Goal: Information Seeking & Learning: Learn about a topic

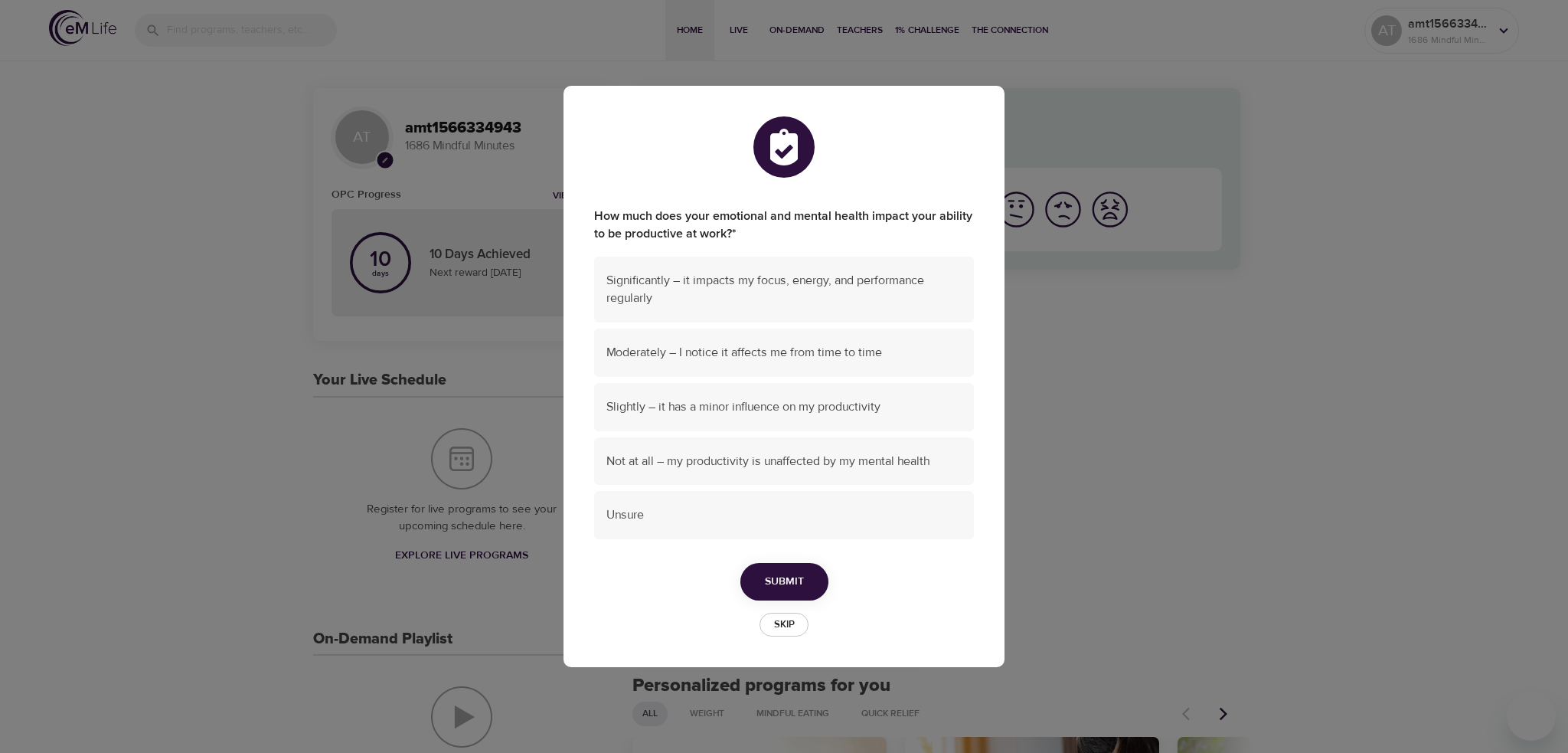
click at [796, 624] on span "Skip" at bounding box center [784, 624] width 33 height 18
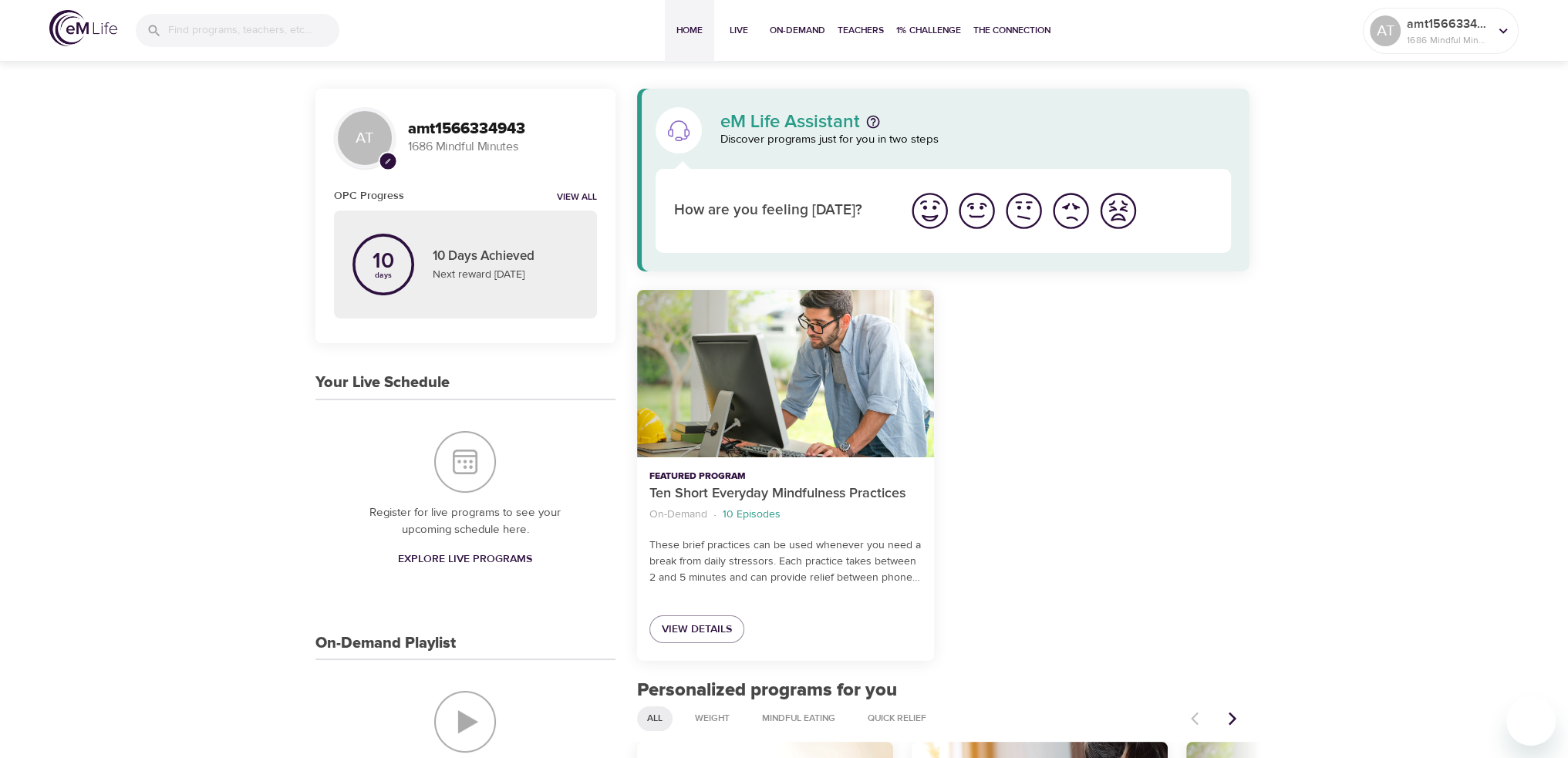
click at [1036, 335] on div at bounding box center [1101, 475] width 315 height 389
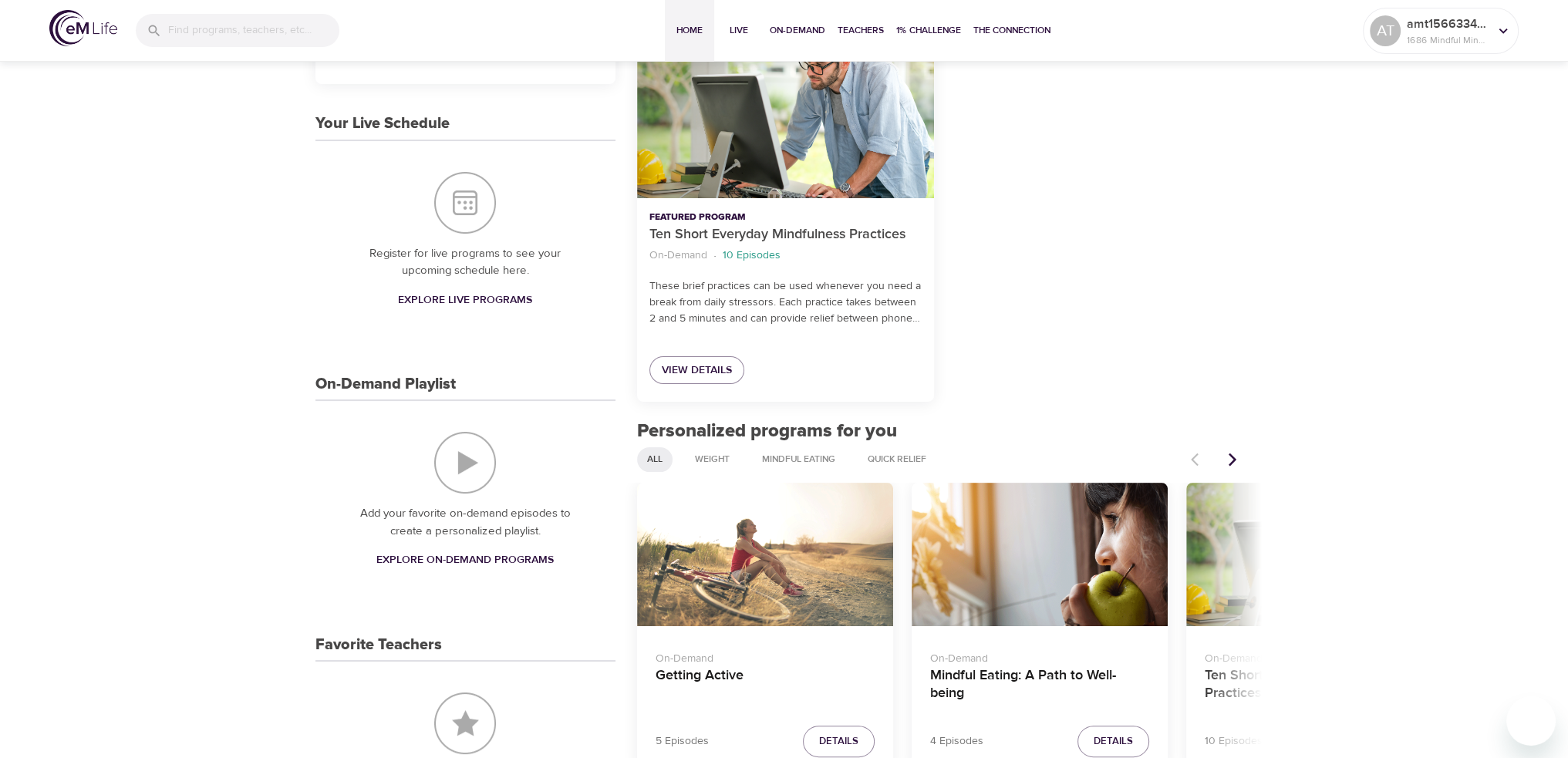
scroll to position [308, 0]
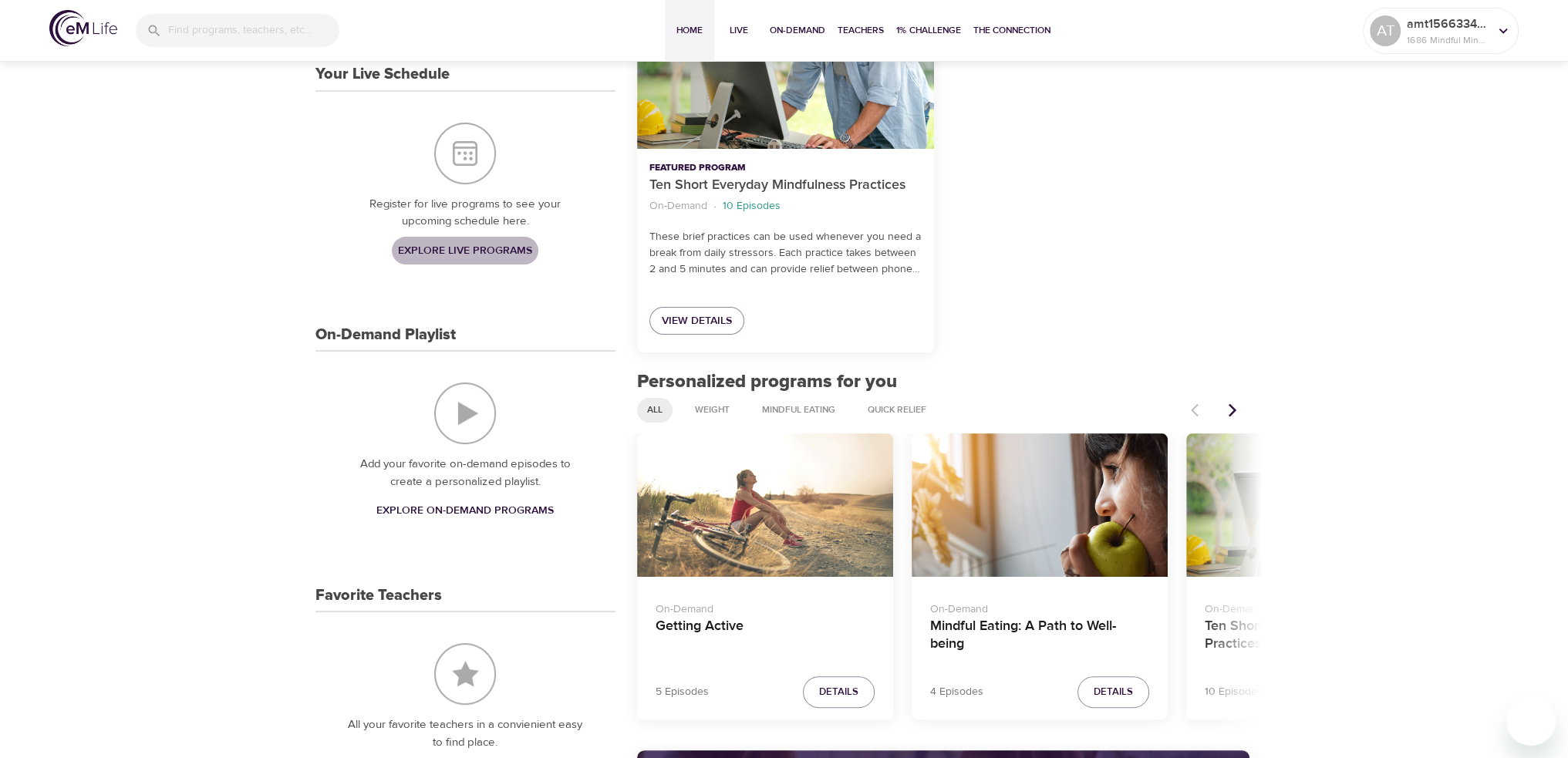
click at [479, 247] on span "Explore Live Programs" at bounding box center [464, 251] width 134 height 19
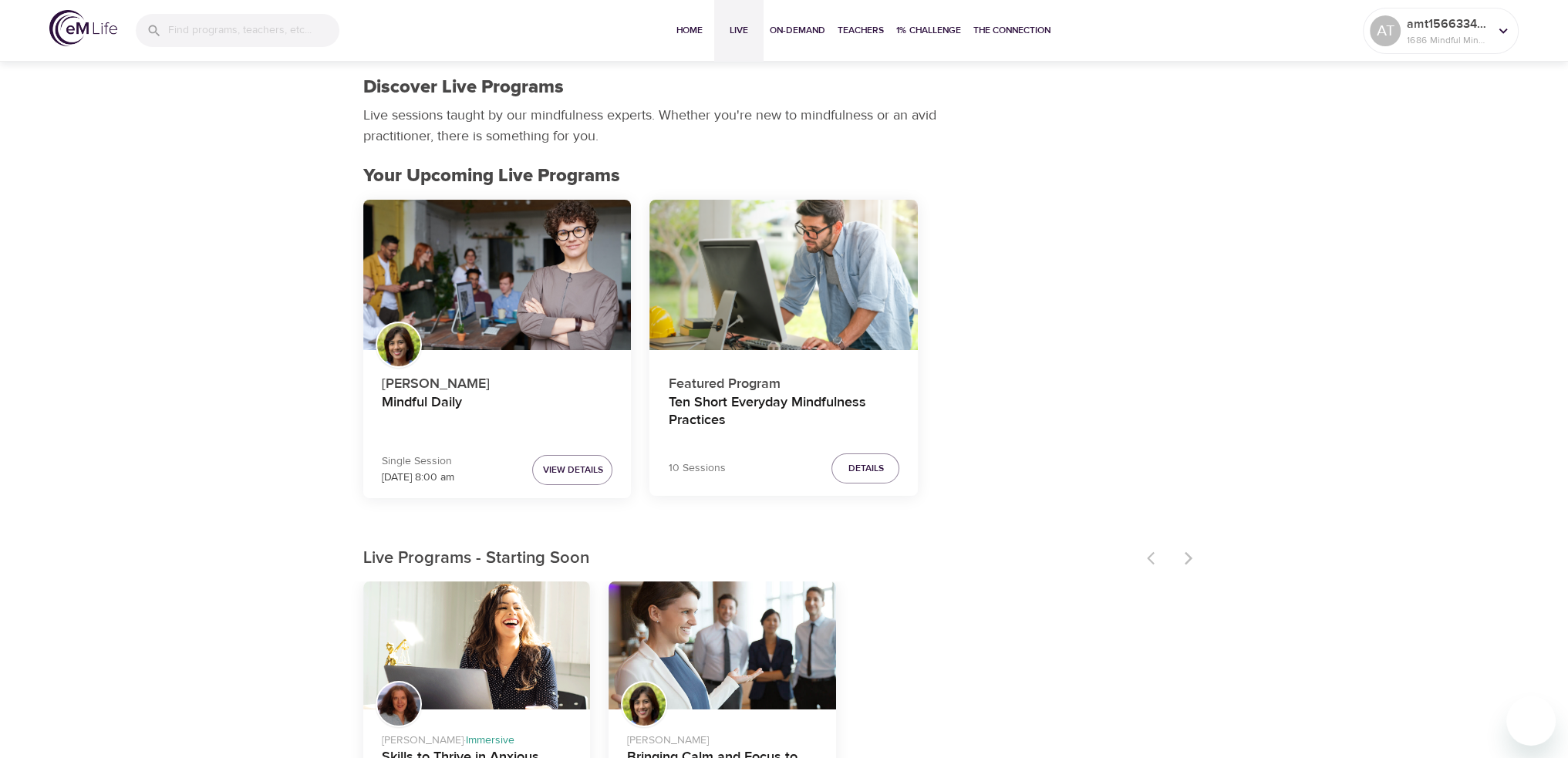
scroll to position [77, 0]
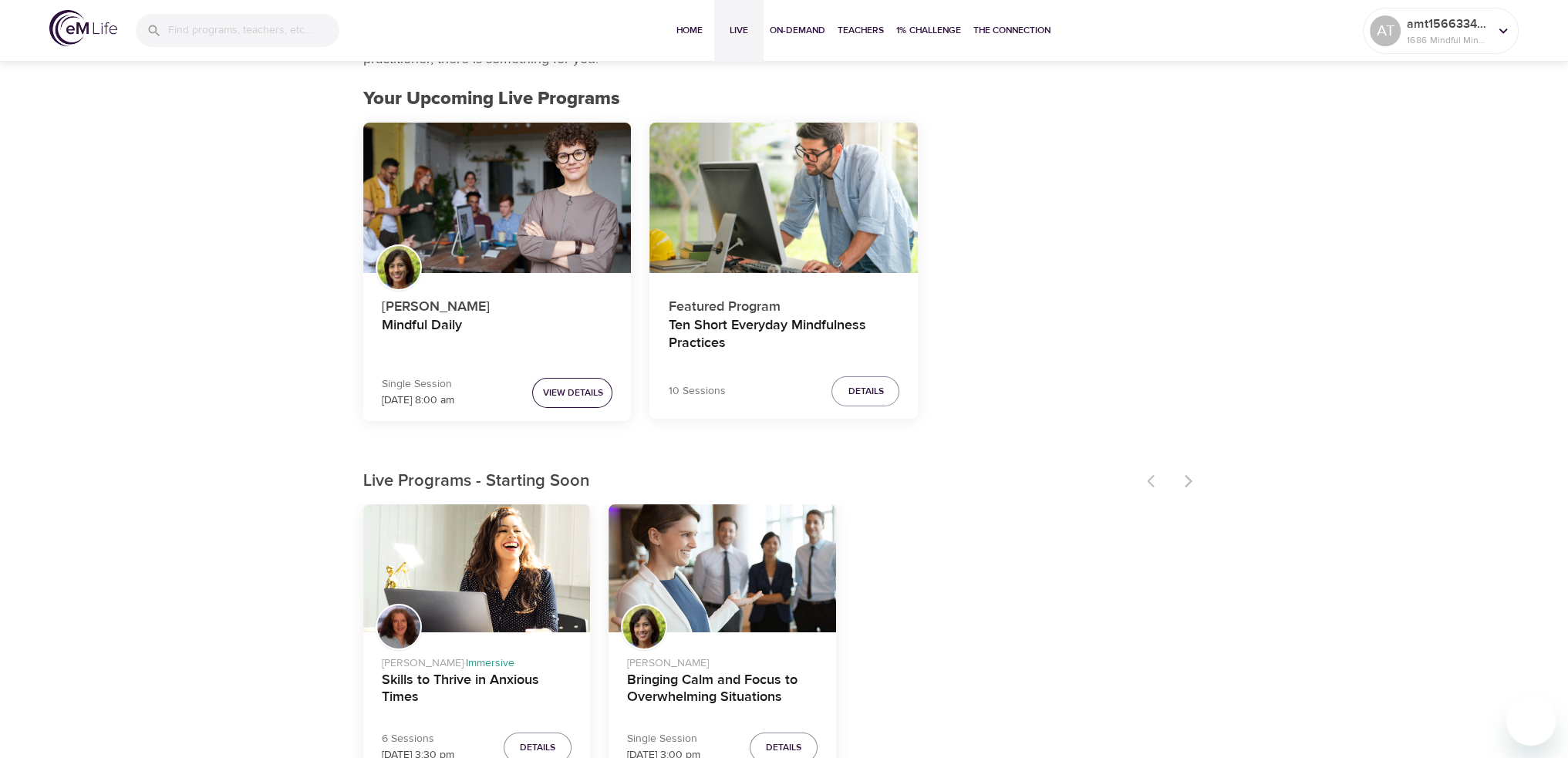
click at [575, 394] on span "View Details" at bounding box center [572, 392] width 60 height 16
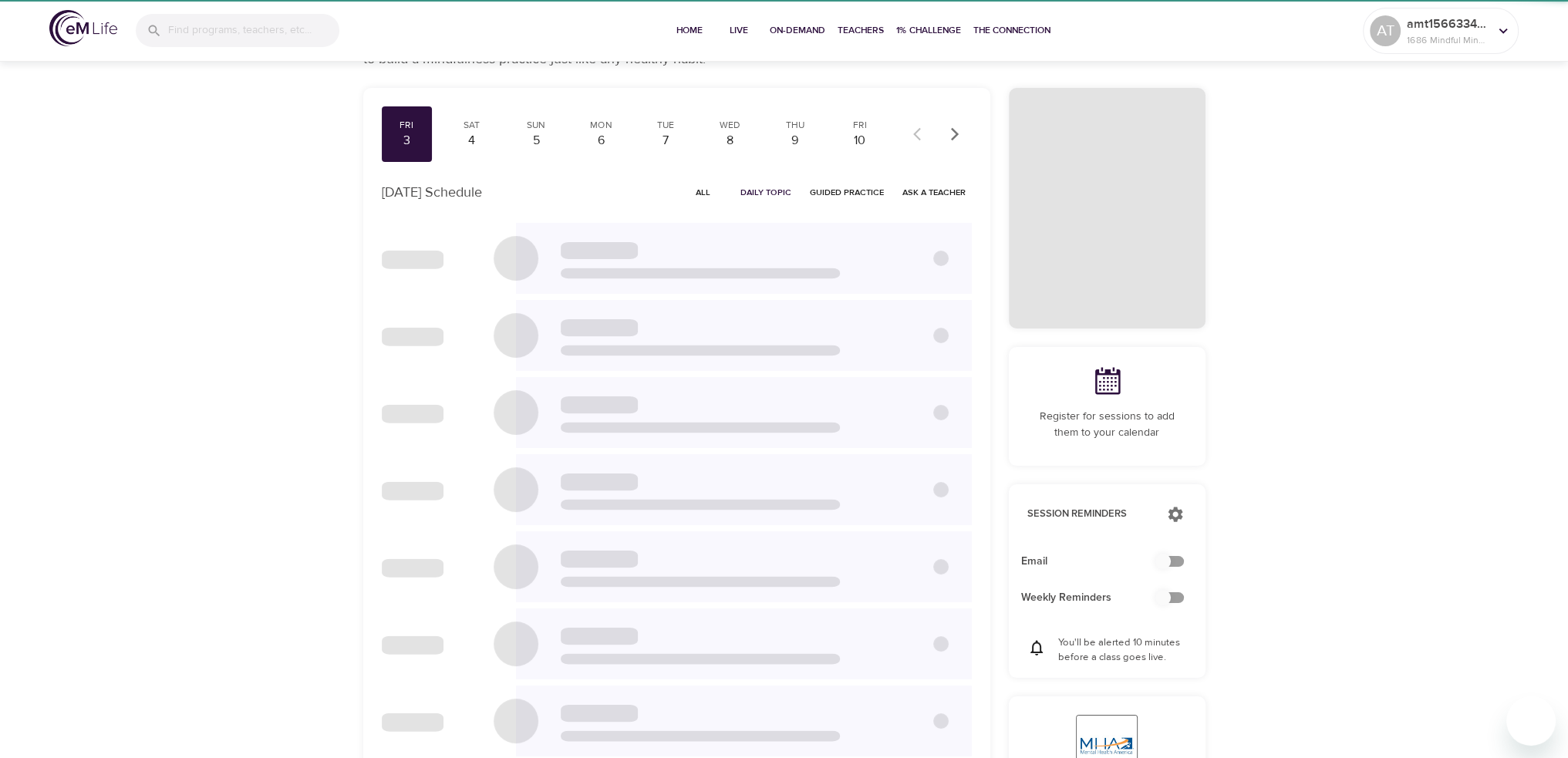
scroll to position [71, 0]
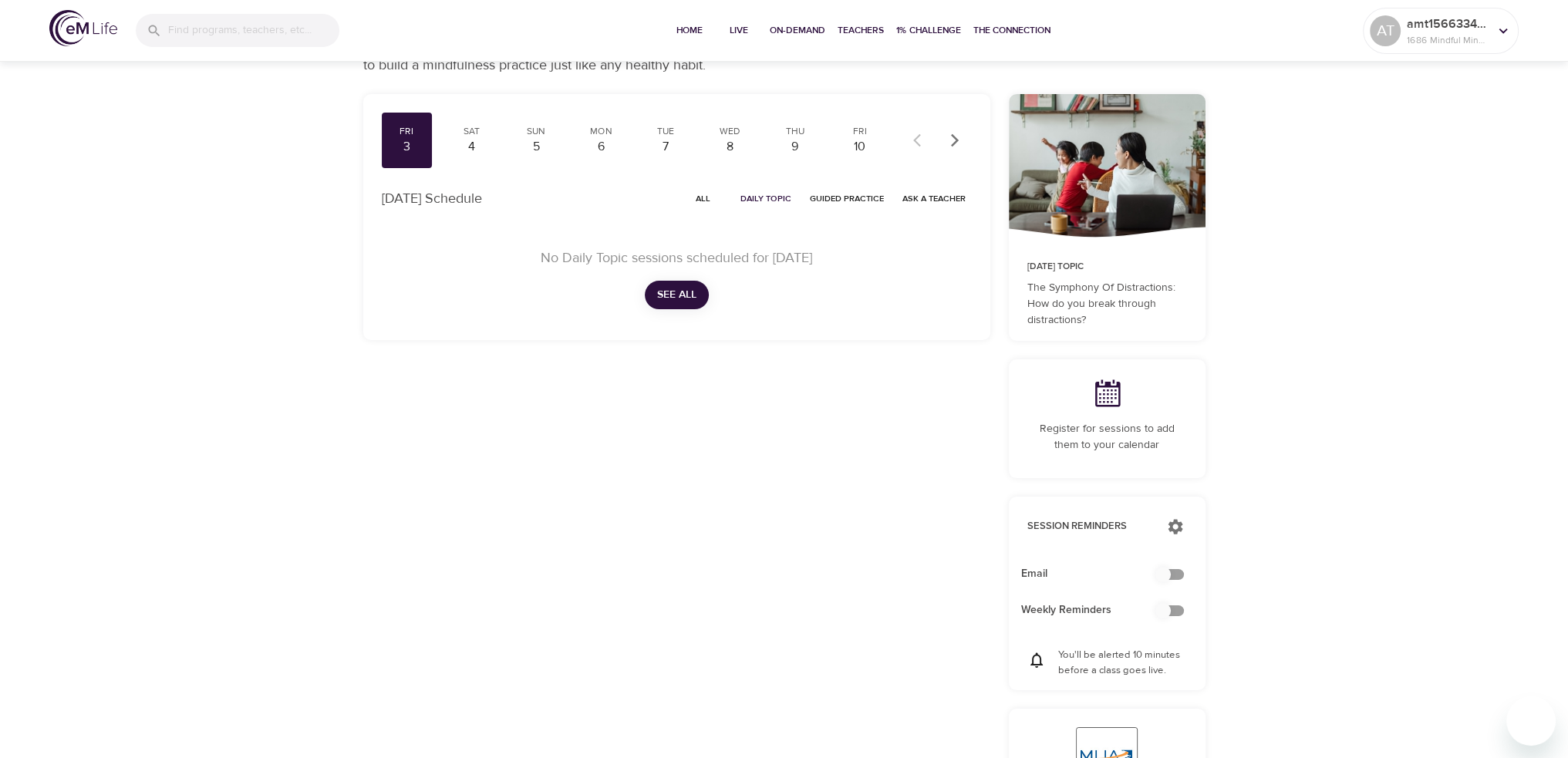
checkbox input "true"
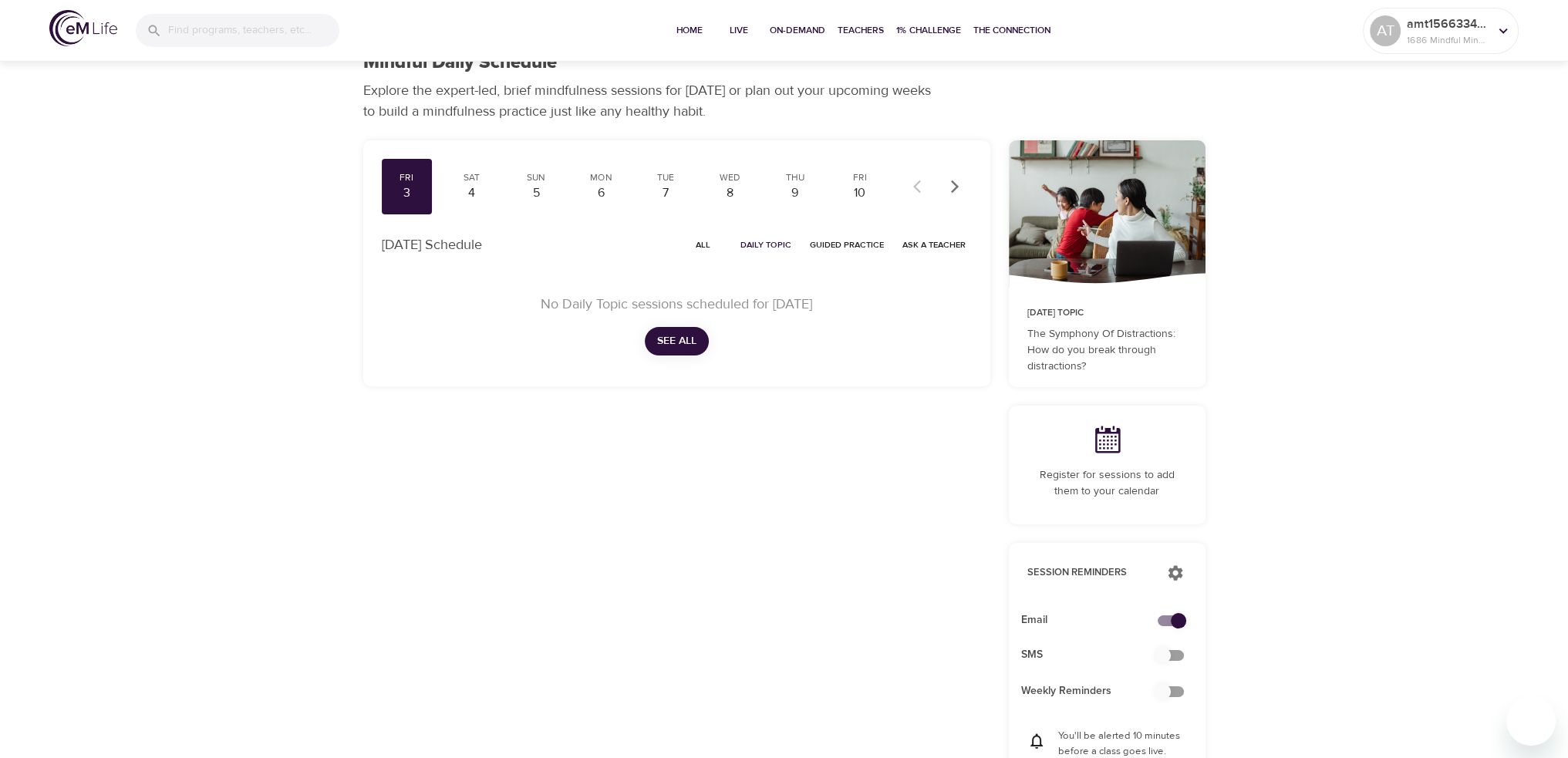
scroll to position [0, 0]
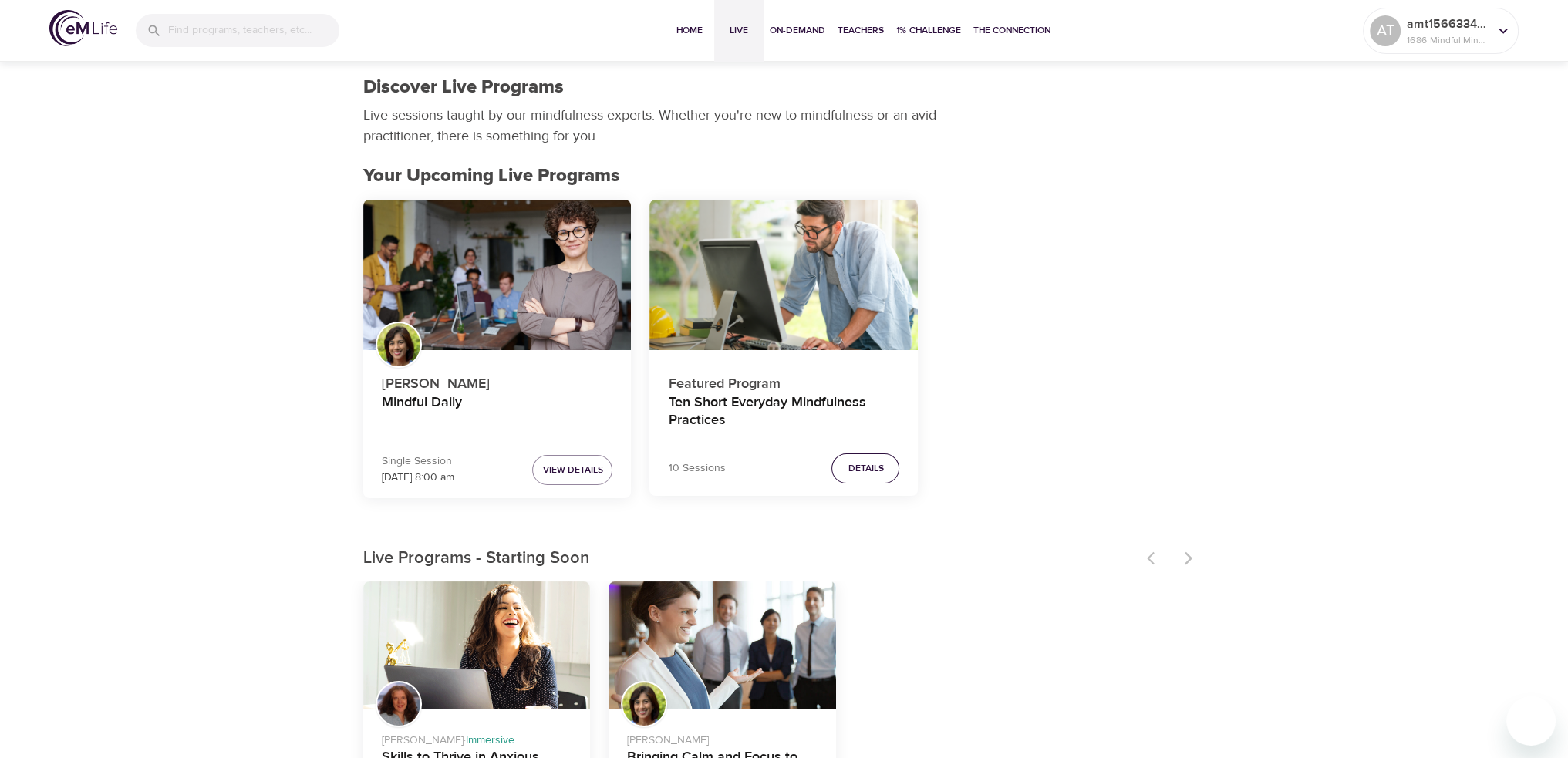
click at [859, 463] on span "Details" at bounding box center [865, 468] width 35 height 16
click at [736, 30] on span "Live" at bounding box center [739, 30] width 37 height 16
click at [693, 36] on span "Home" at bounding box center [689, 30] width 37 height 16
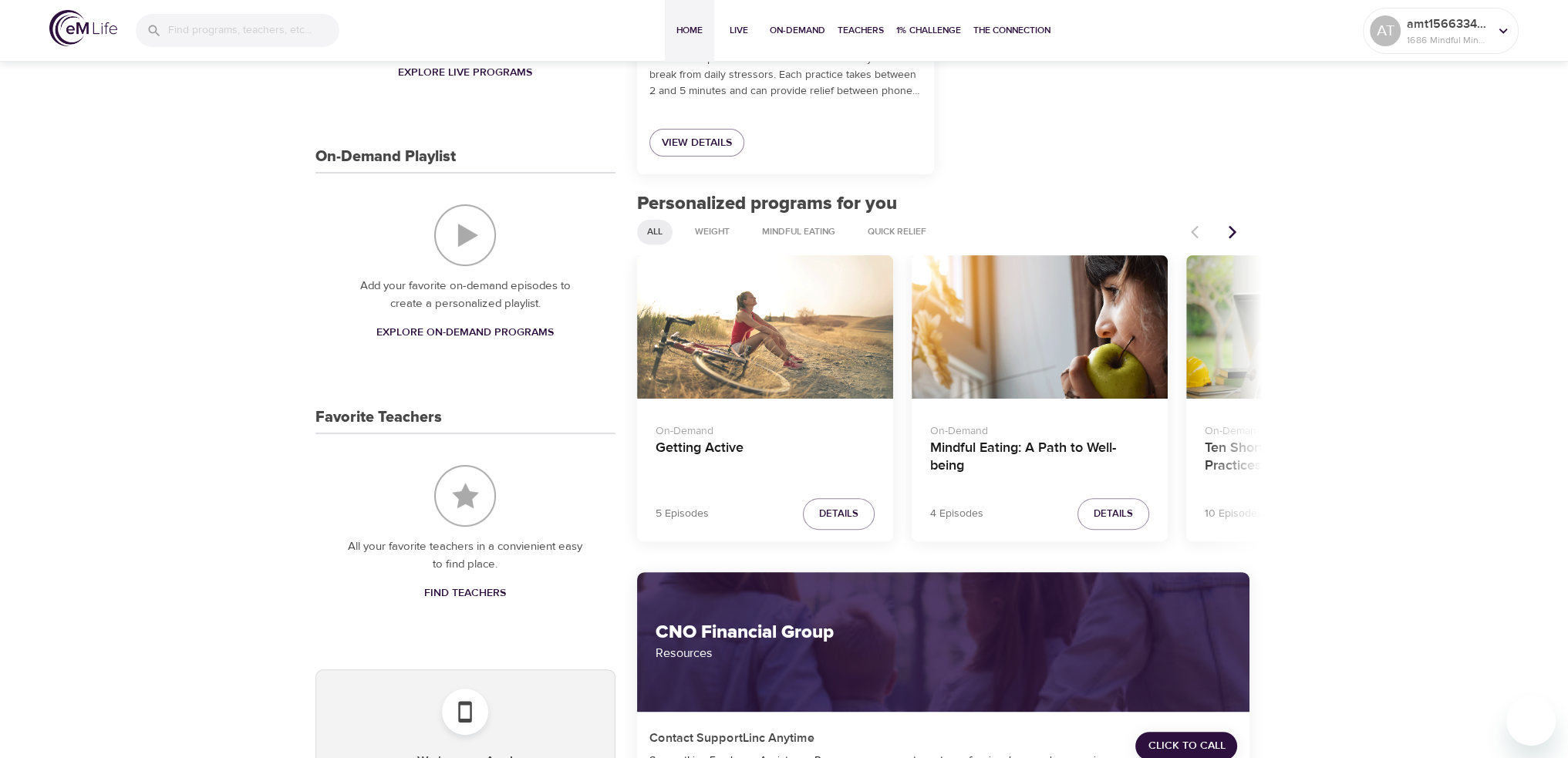
scroll to position [462, 0]
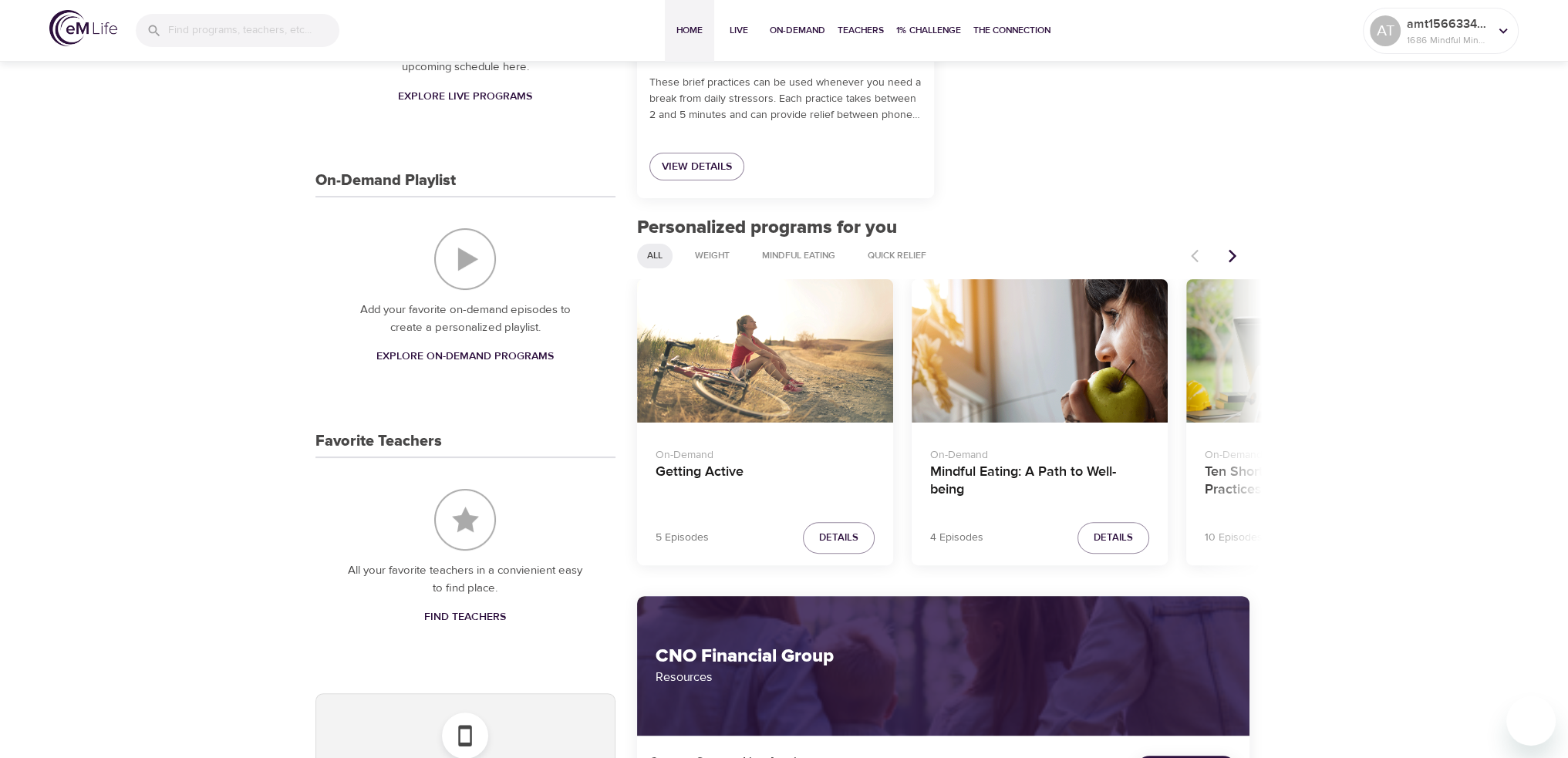
click at [1232, 246] on button "Next items" at bounding box center [1233, 256] width 34 height 34
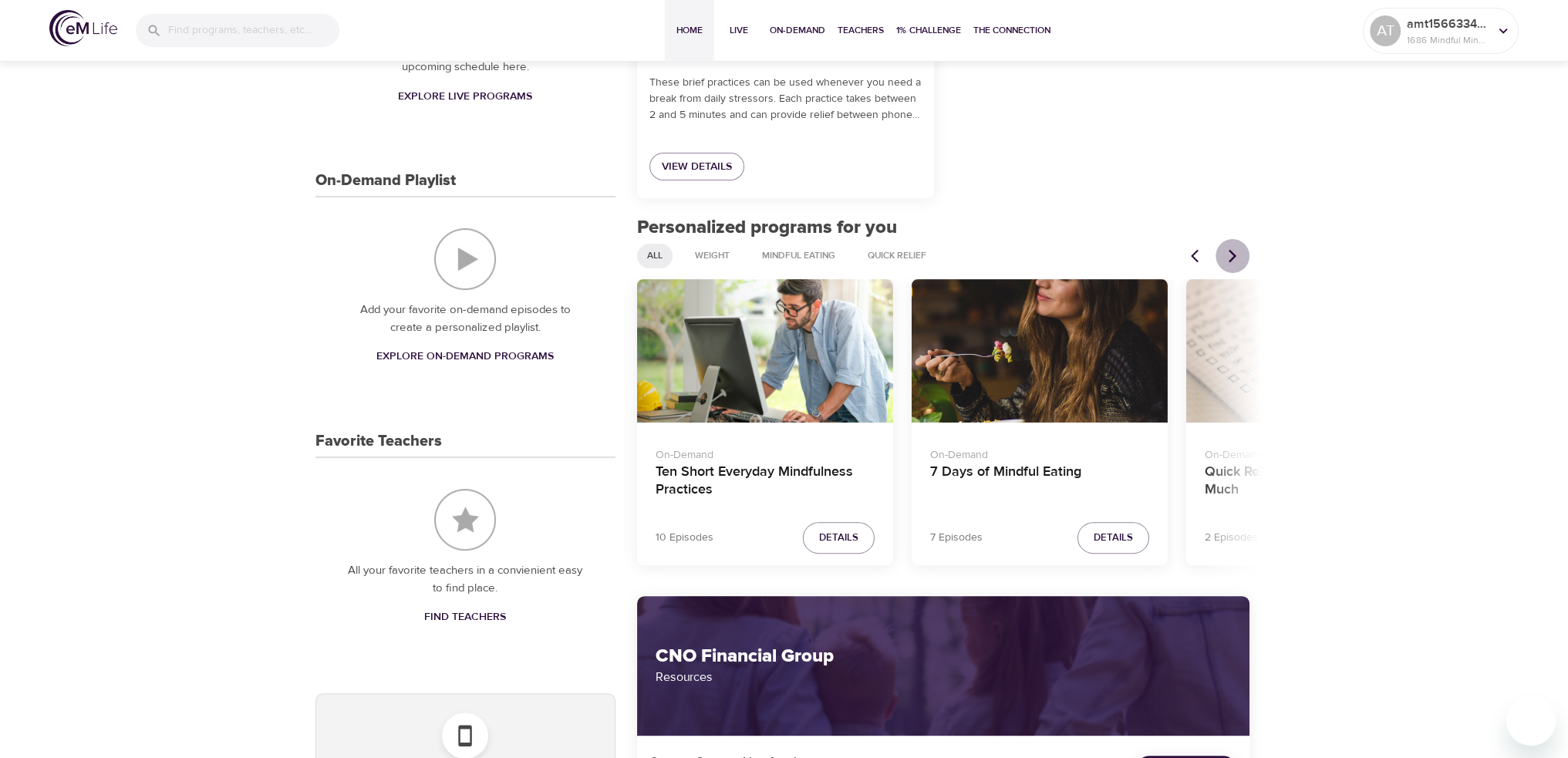
click at [1232, 247] on button "Next items" at bounding box center [1233, 256] width 34 height 34
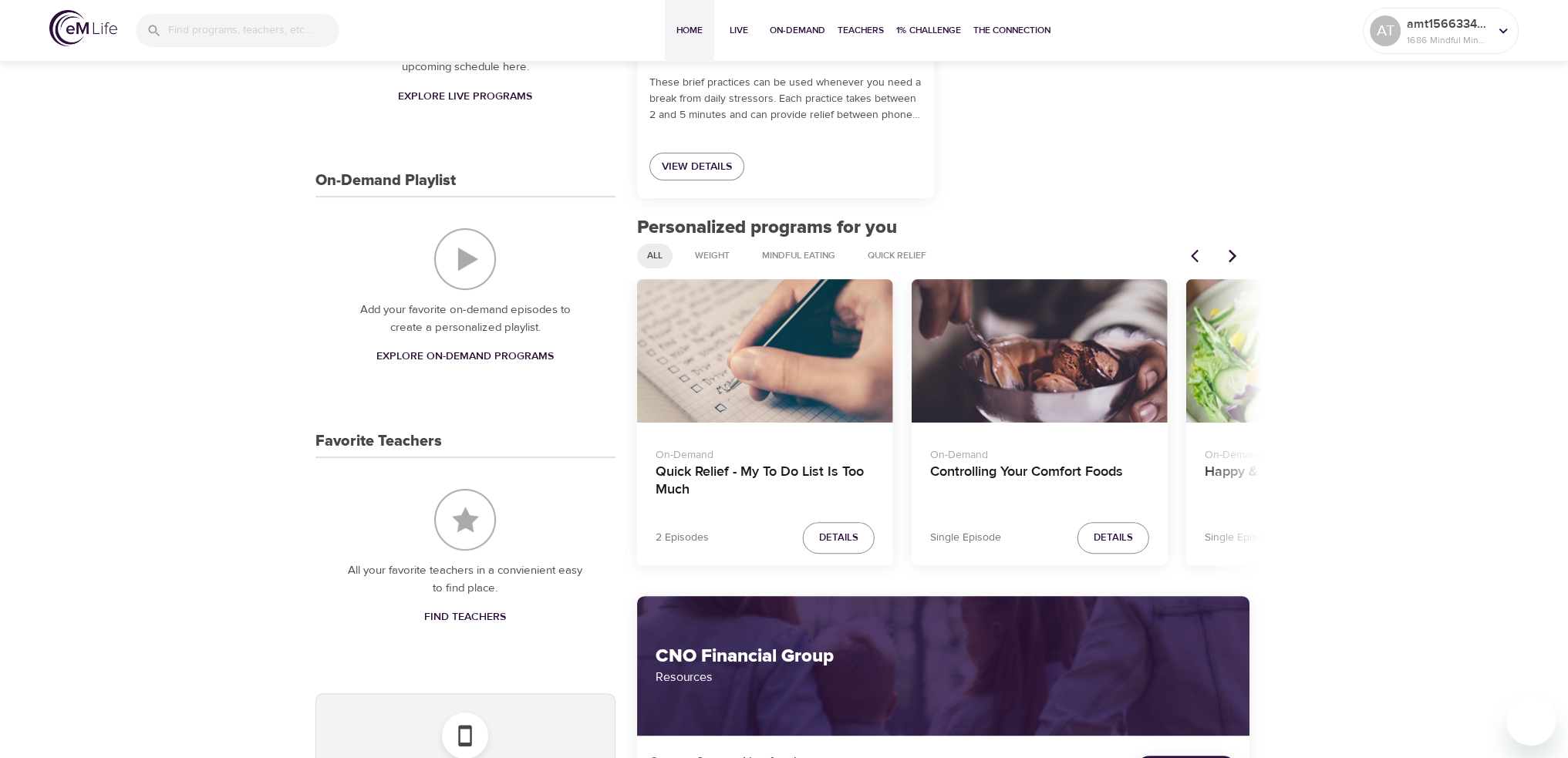
click at [1232, 247] on button "Next items" at bounding box center [1233, 256] width 34 height 34
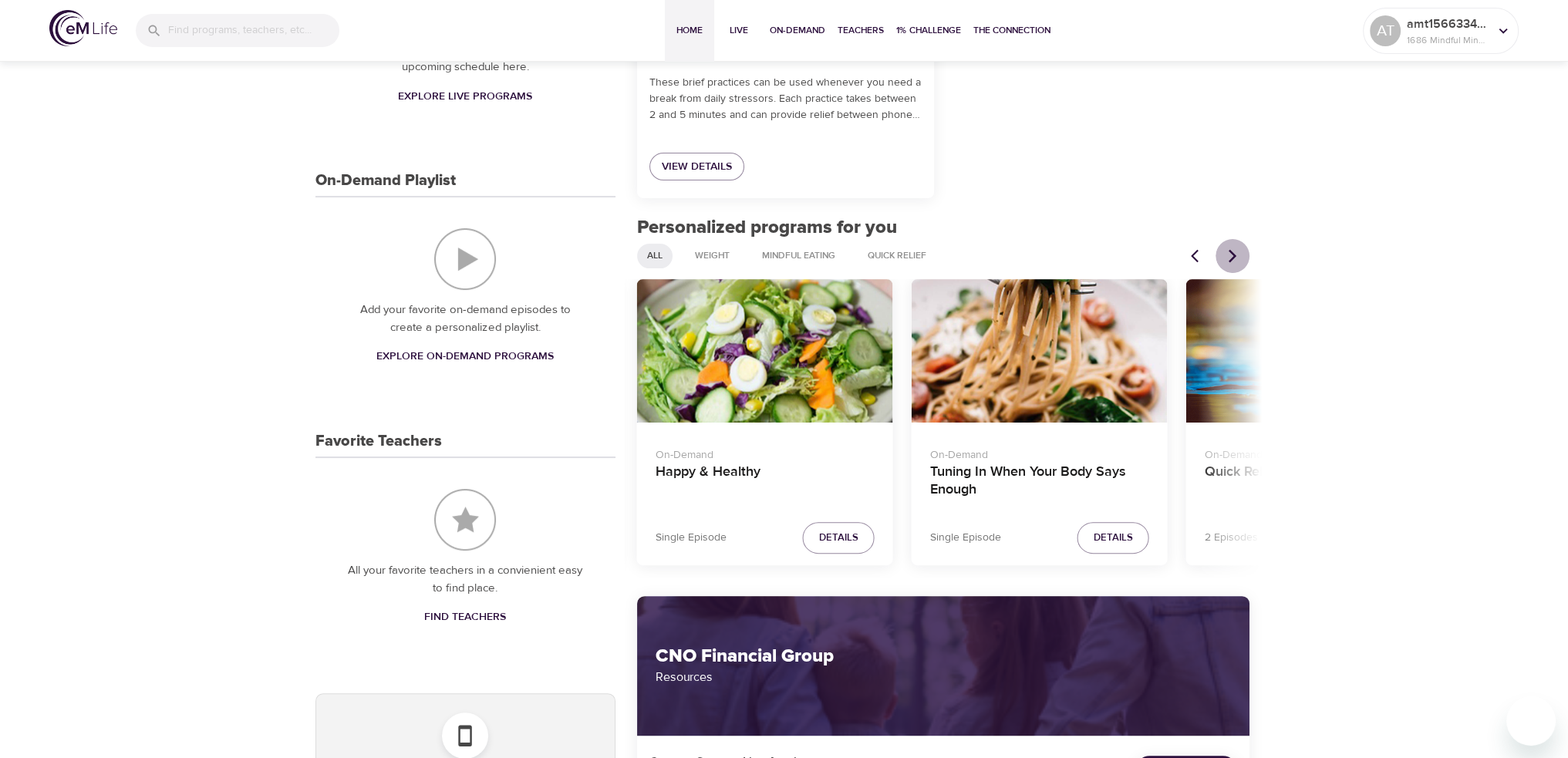
click at [1234, 249] on icon "Next items" at bounding box center [1233, 256] width 15 height 15
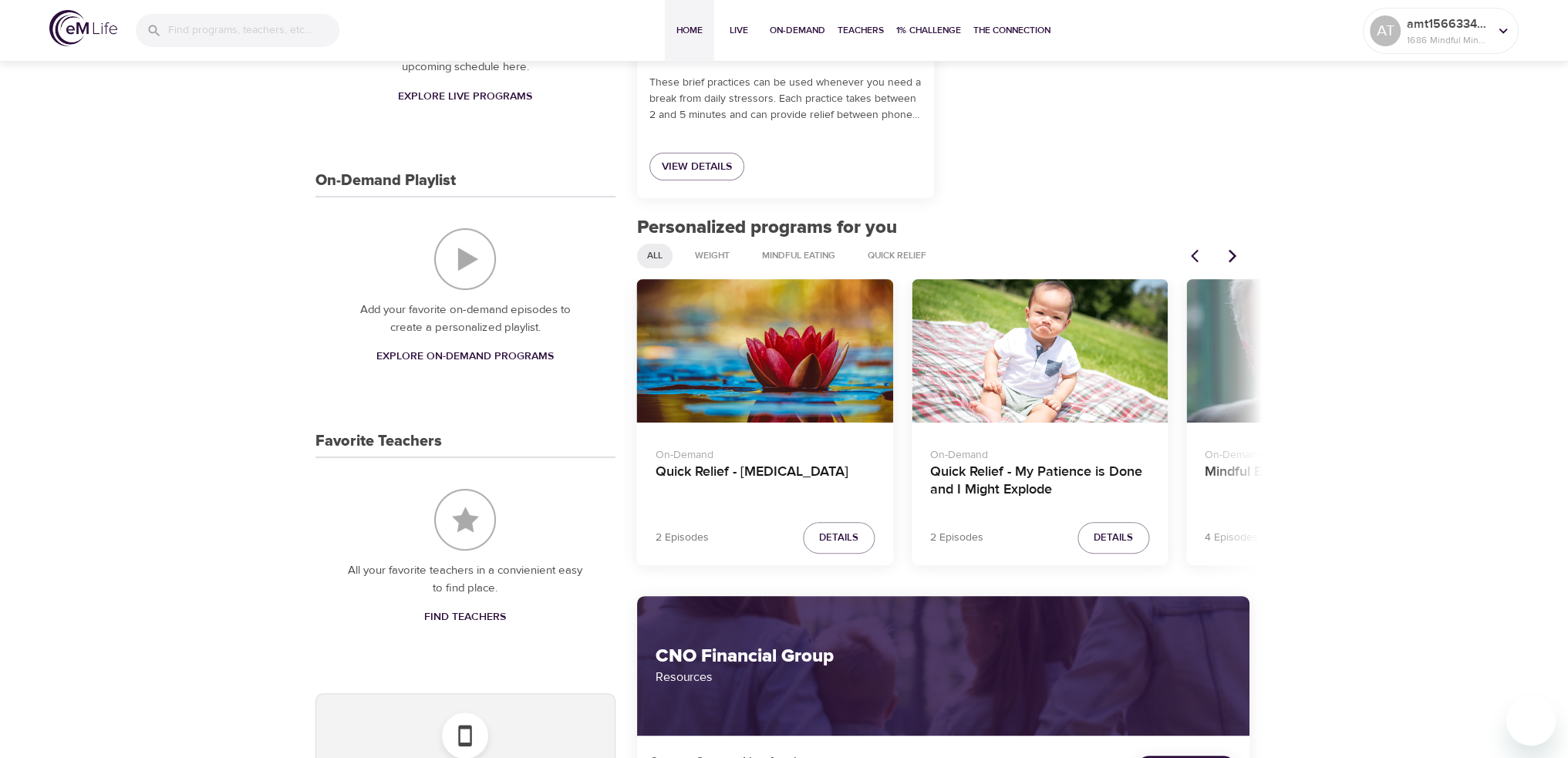
click at [1196, 250] on icon "Previous items" at bounding box center [1198, 256] width 15 height 15
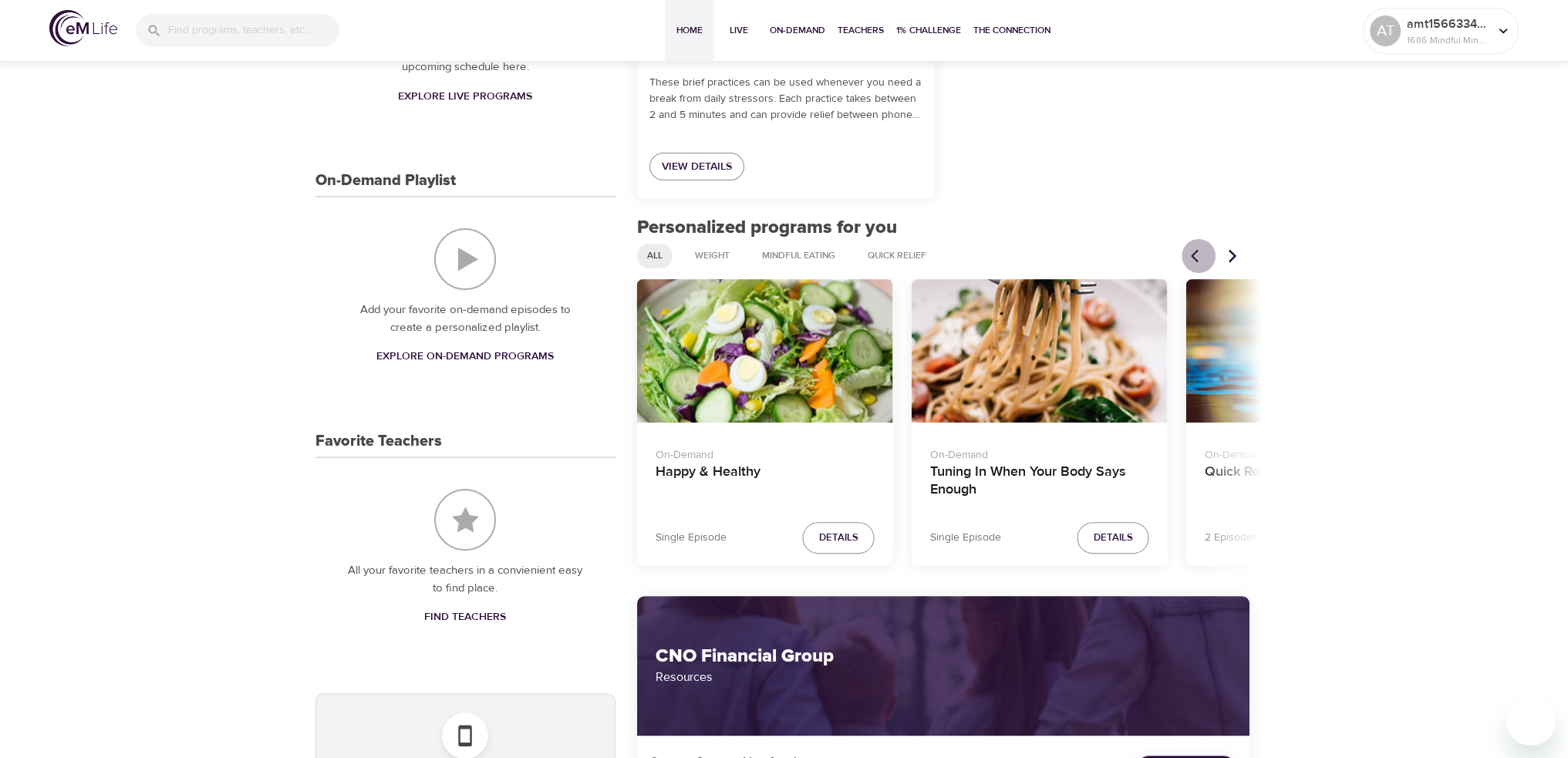
click at [1196, 250] on icon "Previous items" at bounding box center [1198, 256] width 15 height 15
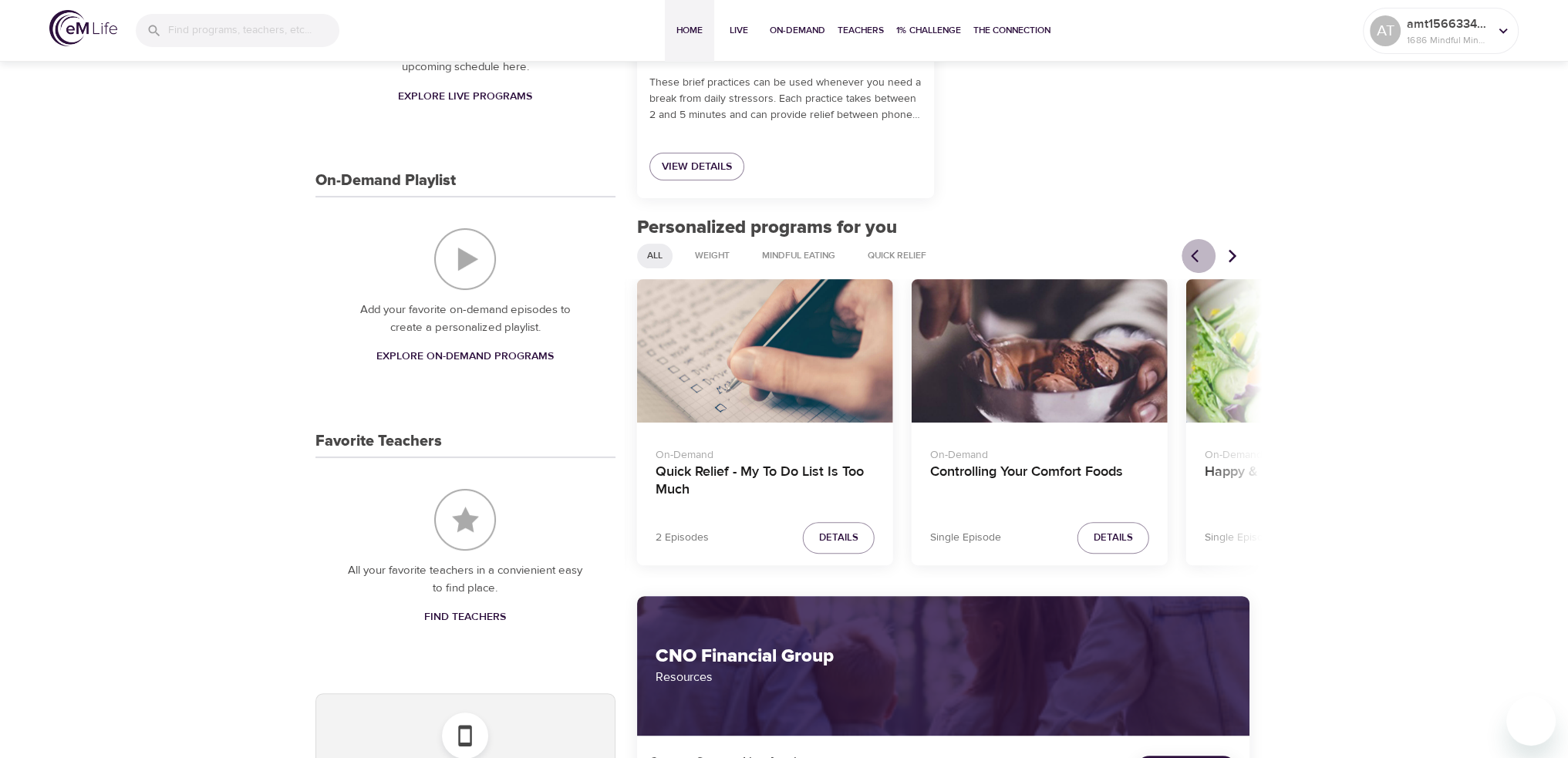
click at [1196, 250] on icon "Previous items" at bounding box center [1198, 256] width 15 height 15
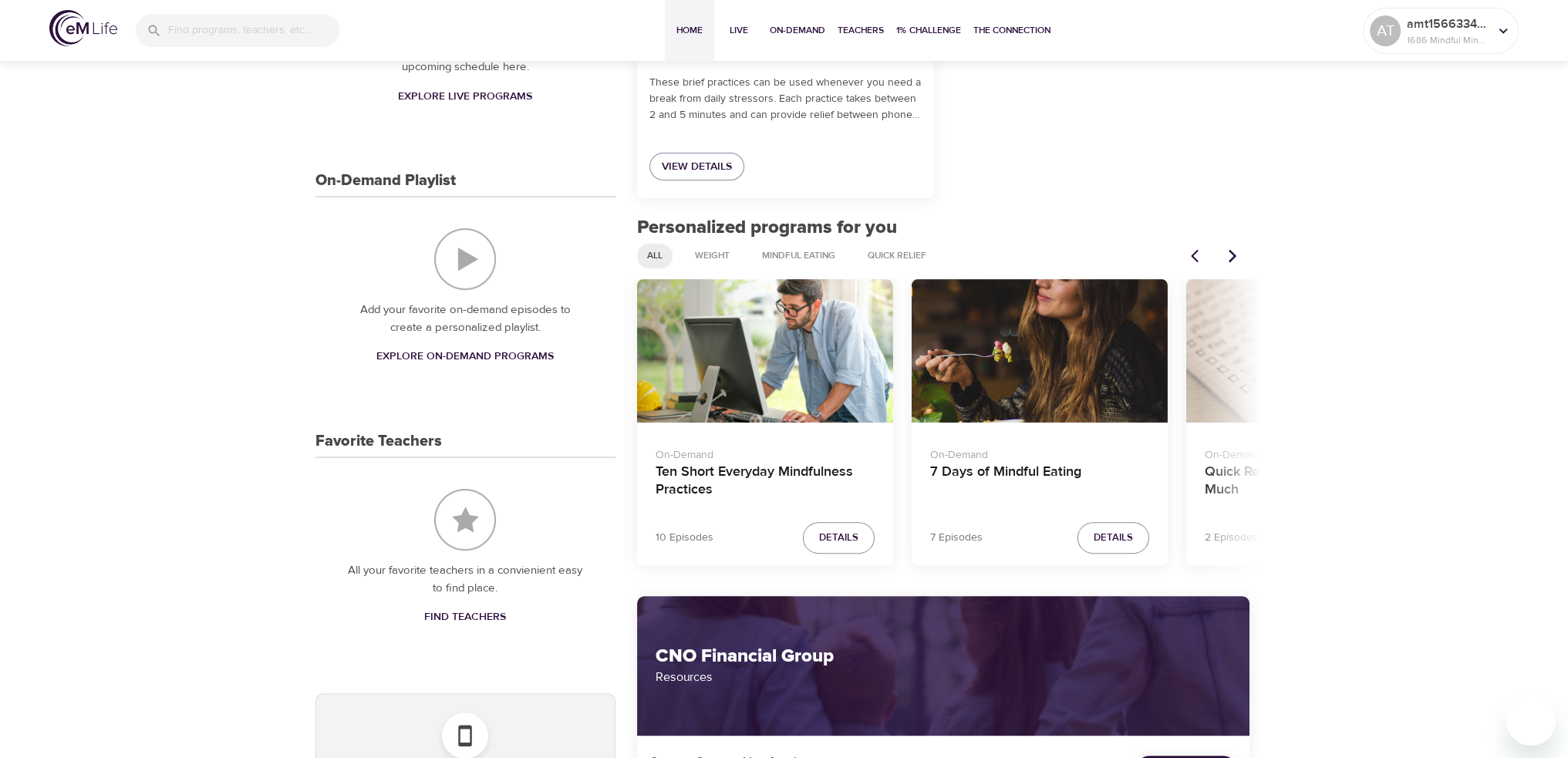
click at [1196, 250] on icon "Previous items" at bounding box center [1198, 256] width 15 height 15
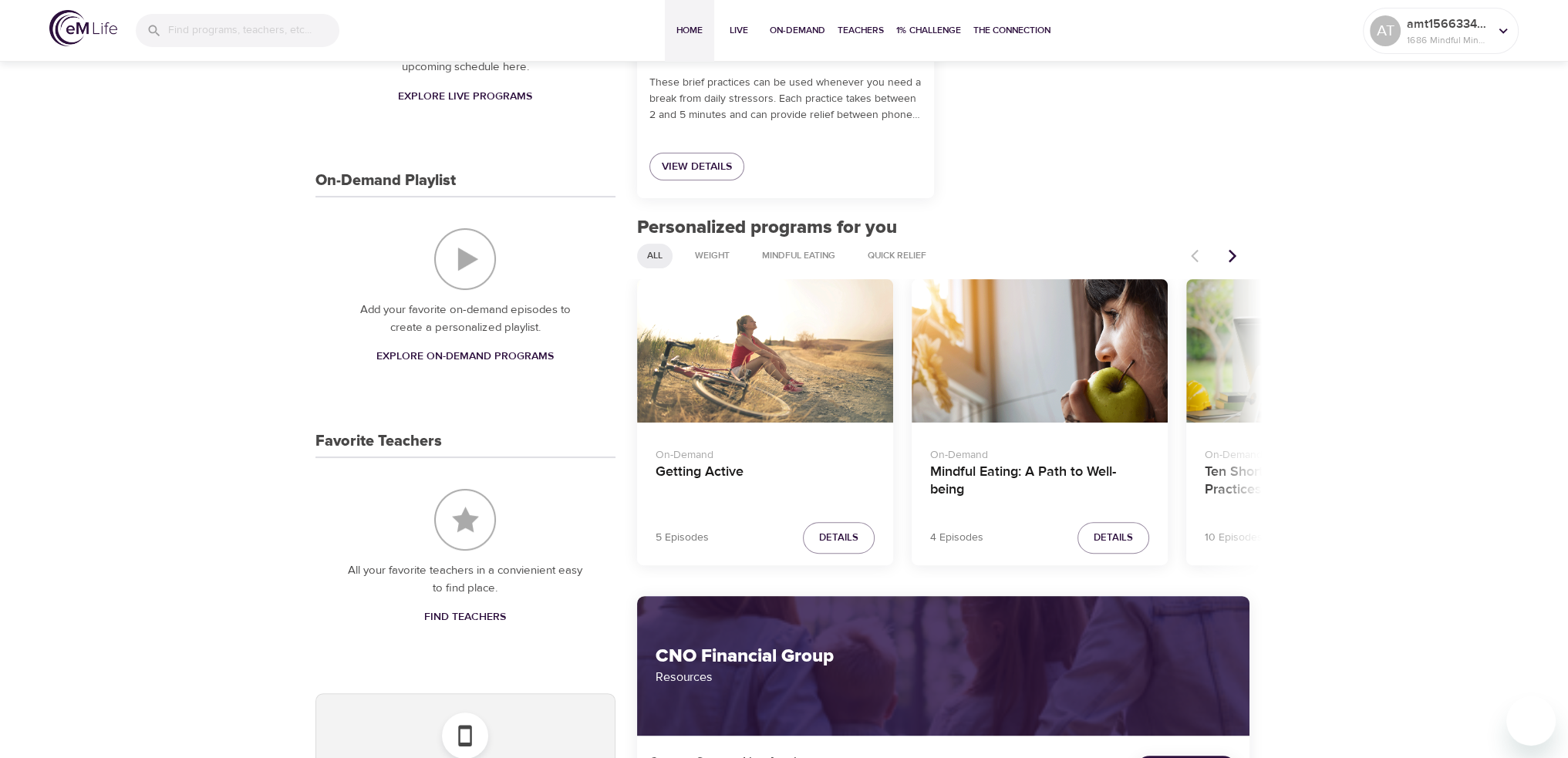
click at [1196, 250] on div at bounding box center [1215, 256] width 68 height 34
click at [1112, 531] on span "Details" at bounding box center [1113, 537] width 40 height 18
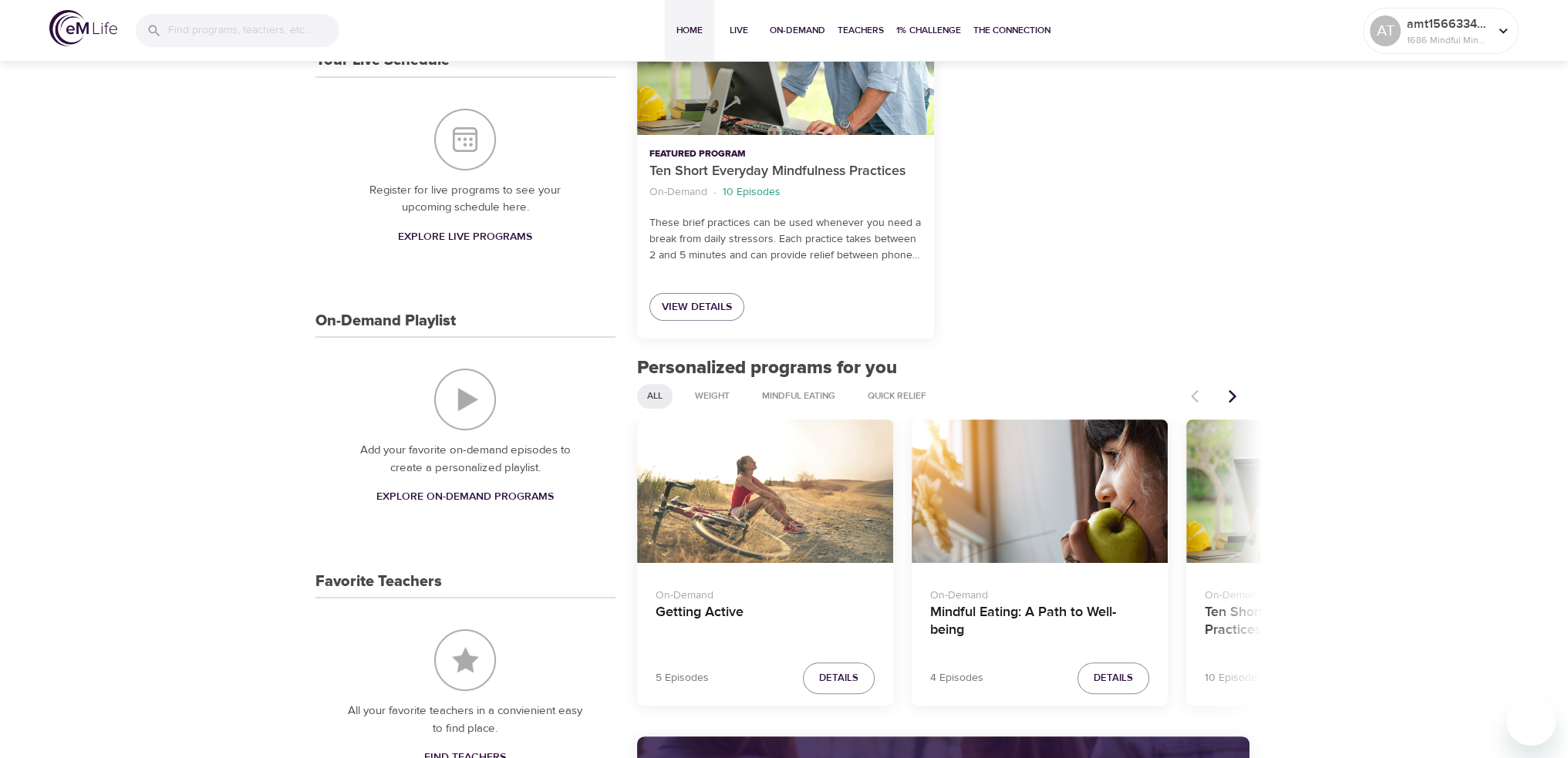
scroll to position [350, 0]
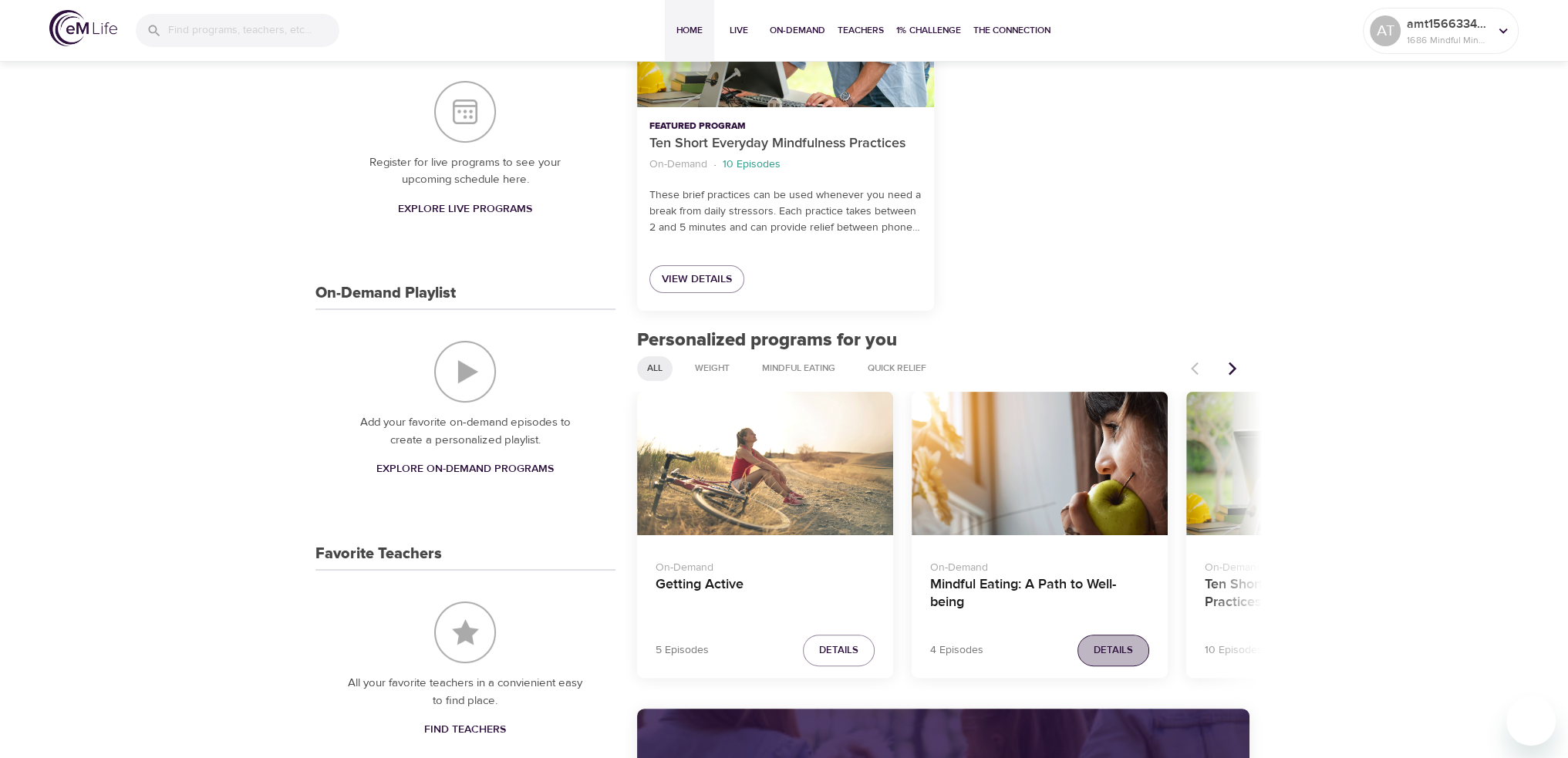
click at [1108, 639] on button "Details" at bounding box center [1113, 650] width 72 height 32
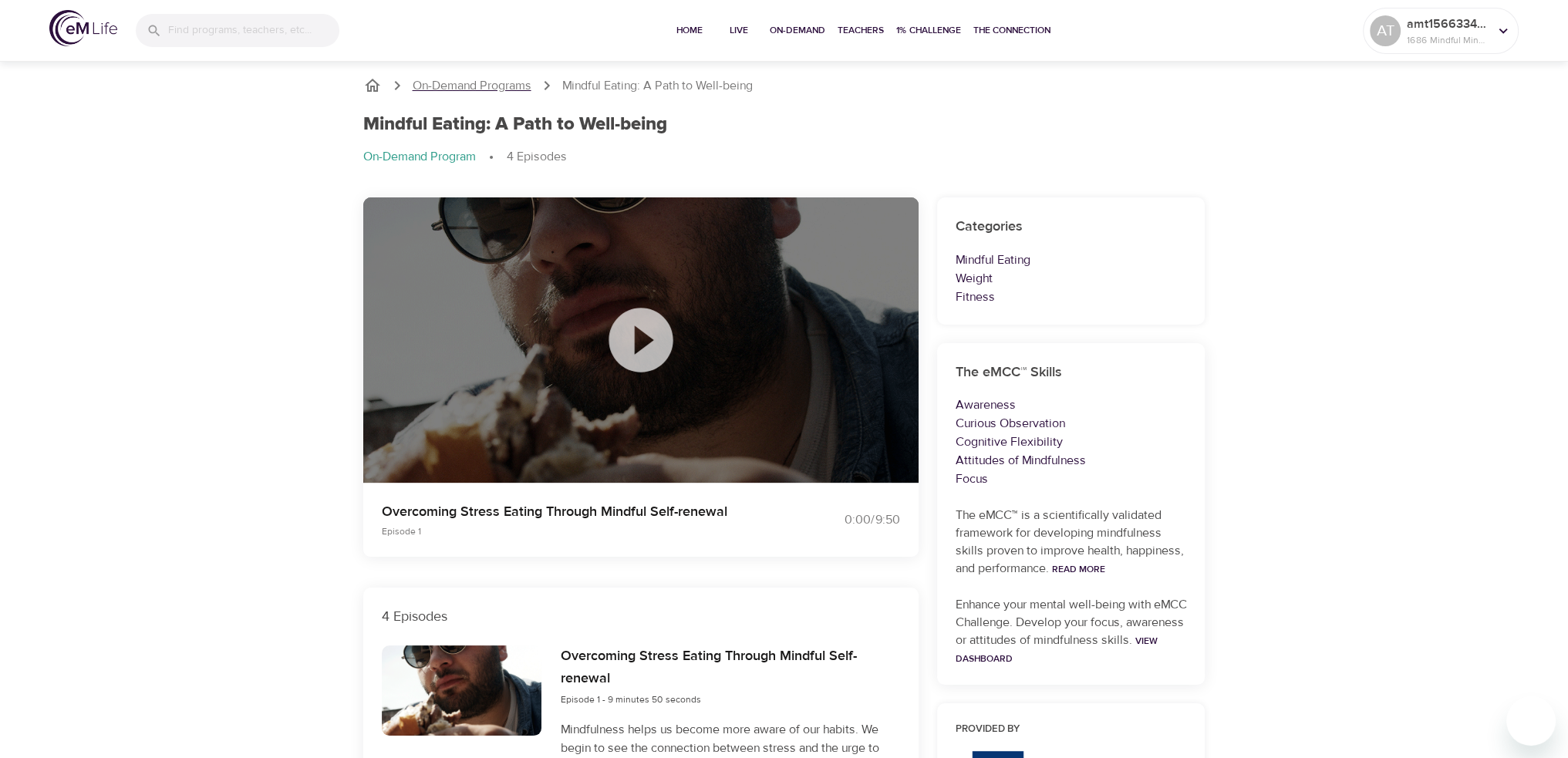
click at [453, 80] on p "On-Demand Programs" at bounding box center [472, 86] width 119 height 18
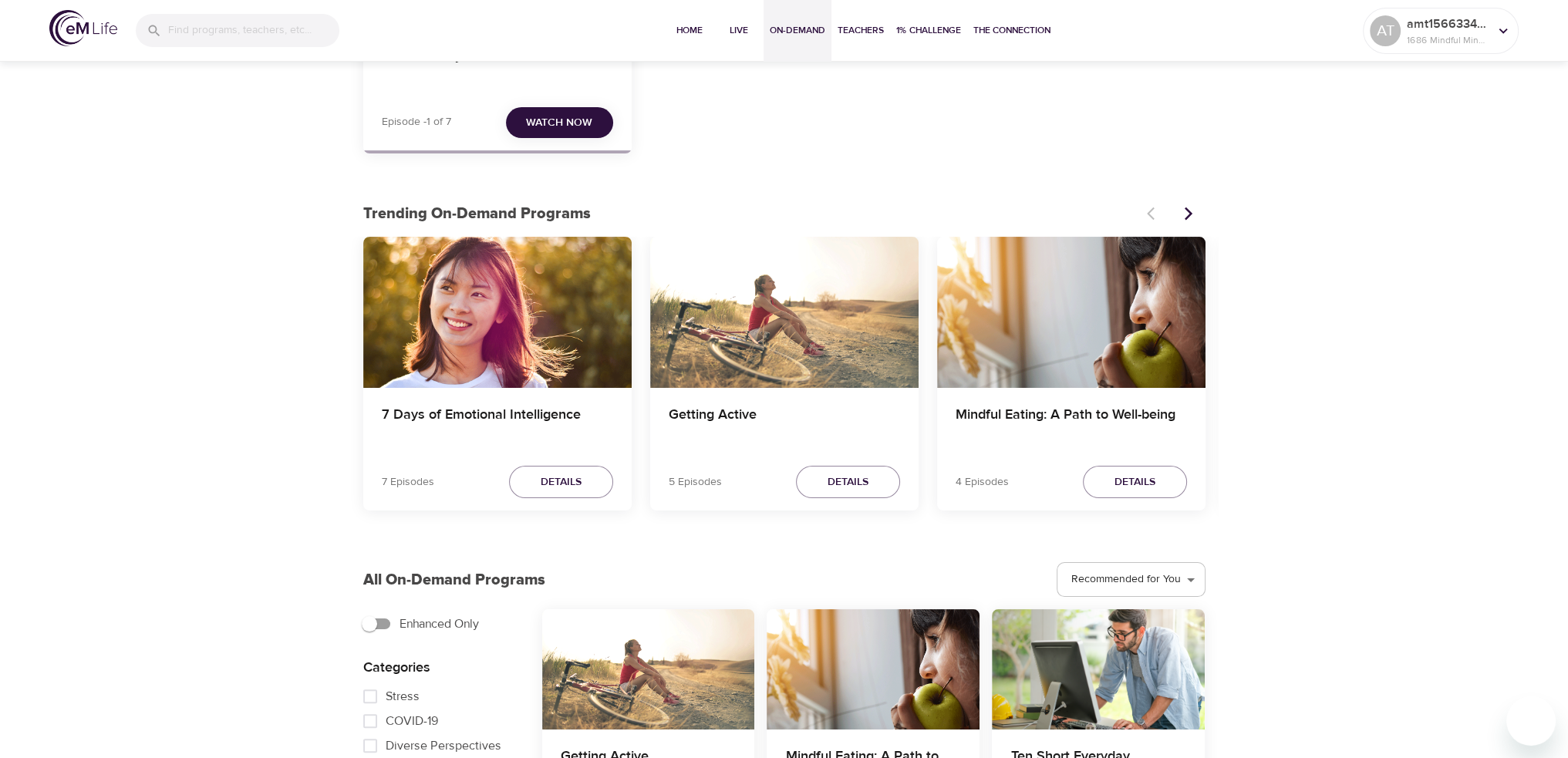
scroll to position [308, 0]
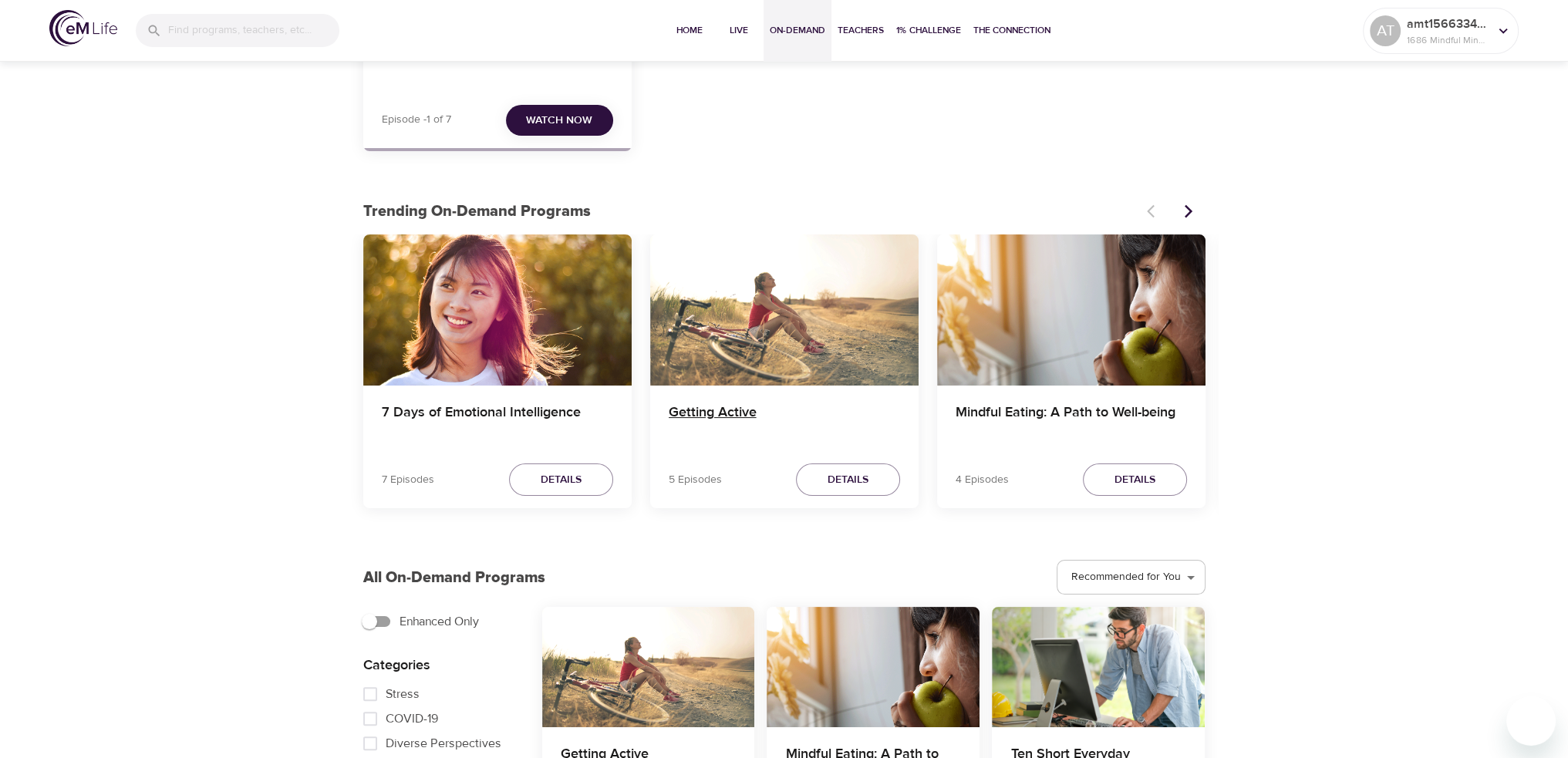
click at [728, 416] on h4 "Getting Active" at bounding box center [784, 423] width 232 height 37
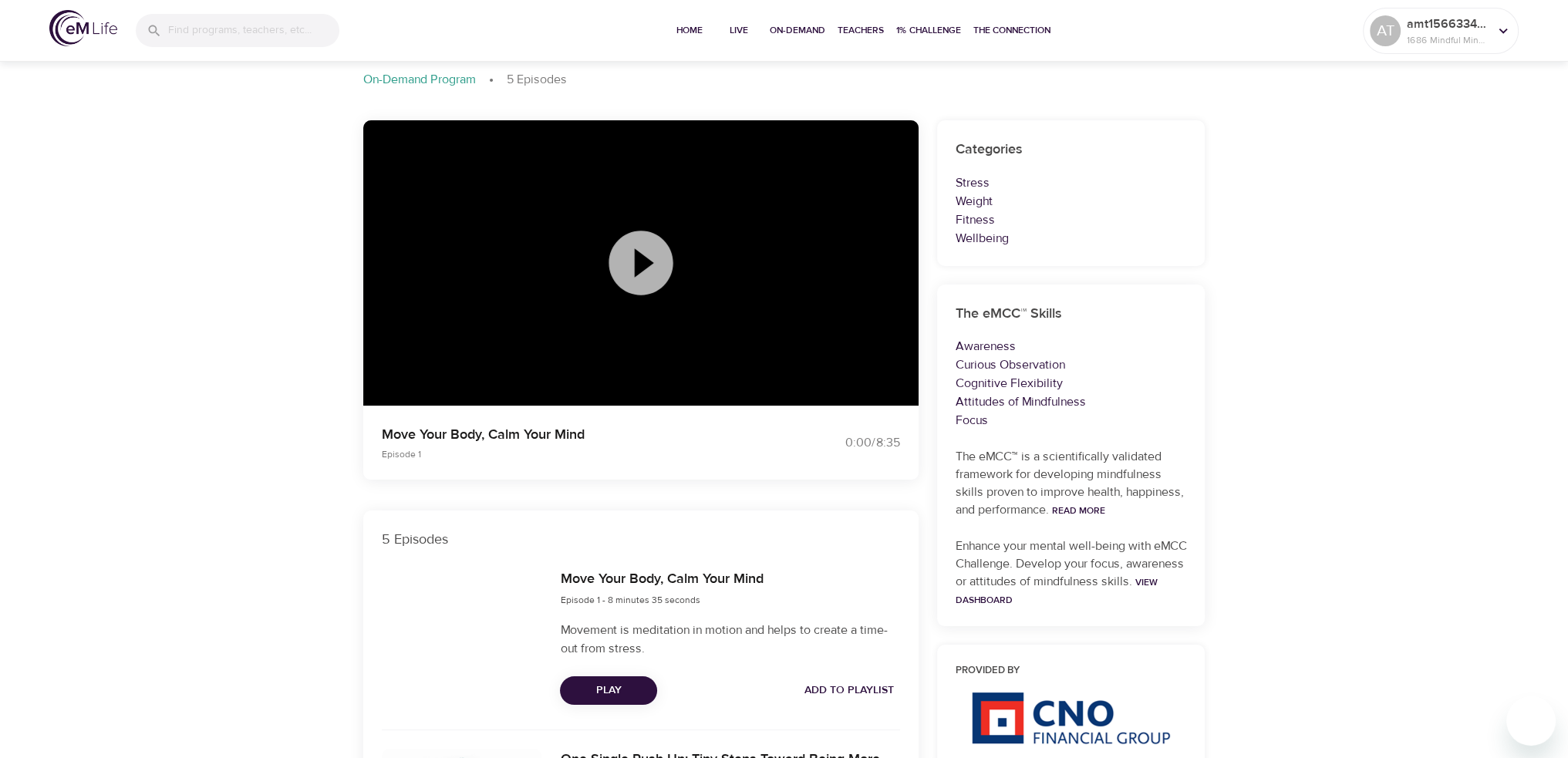
scroll to position [68, 0]
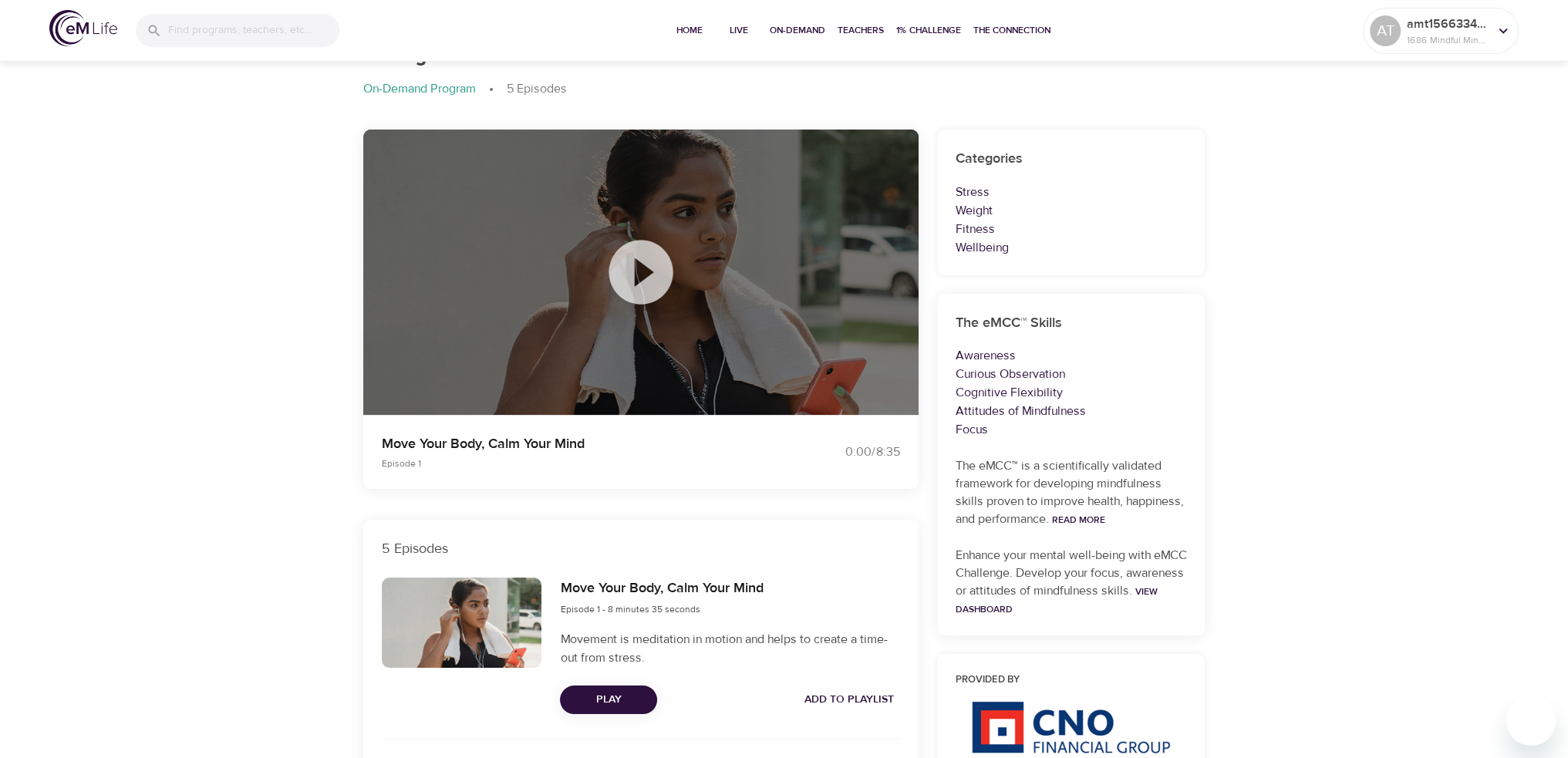
click at [653, 269] on icon at bounding box center [640, 272] width 64 height 64
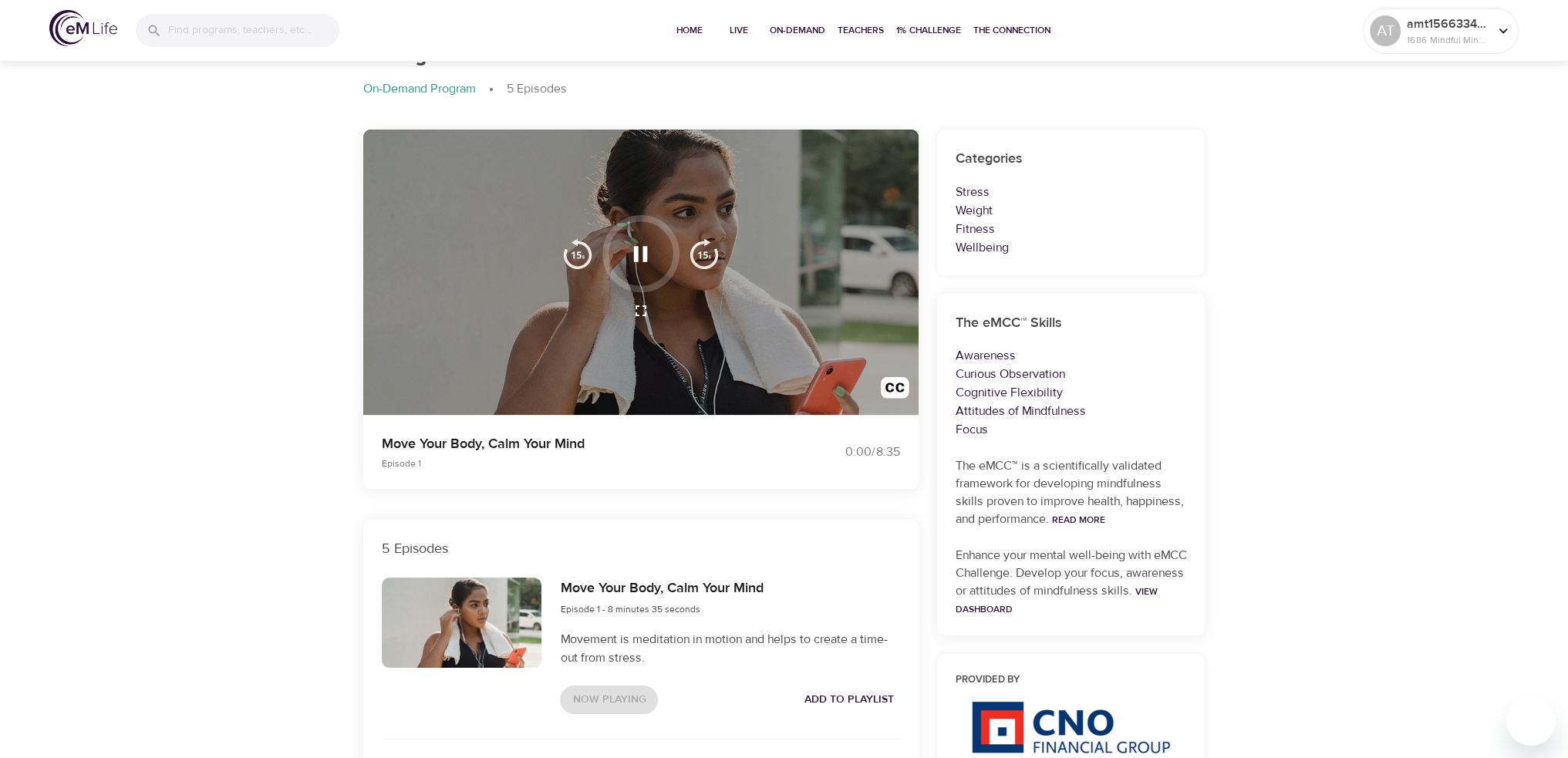
scroll to position [0, 0]
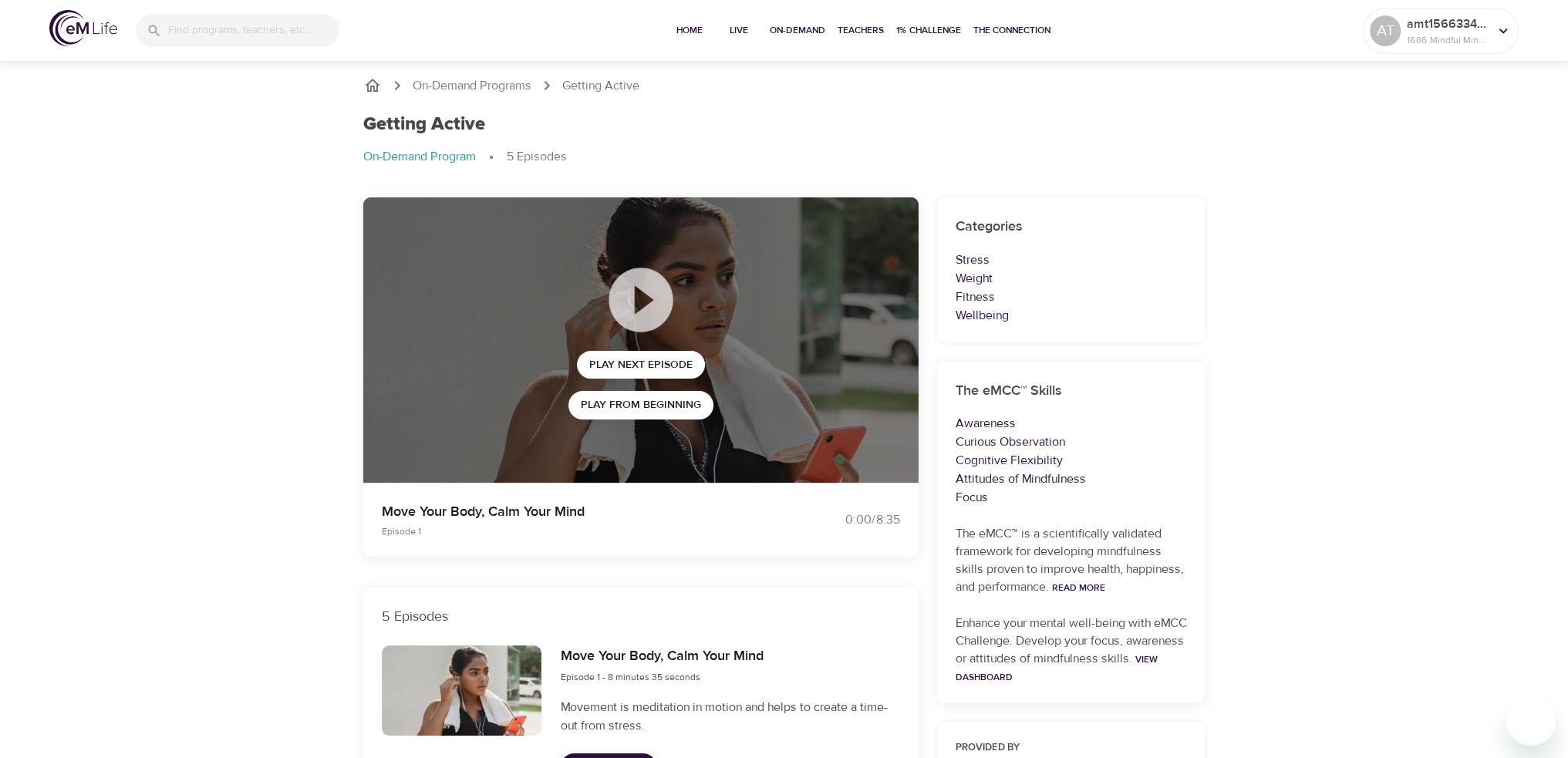
click at [370, 87] on icon "breadcrumb" at bounding box center [372, 85] width 15 height 13
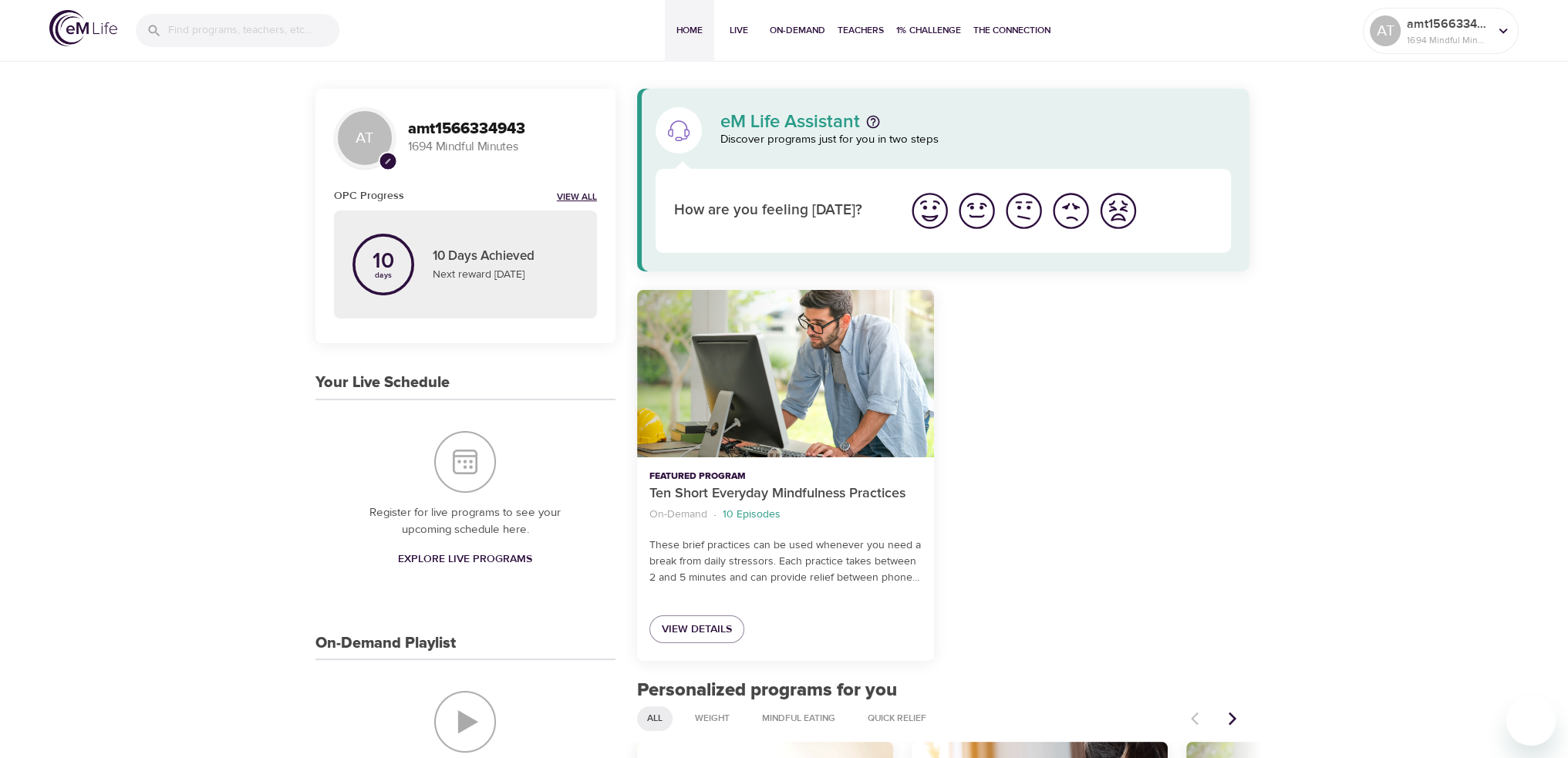
click at [574, 196] on link "View All" at bounding box center [577, 198] width 40 height 13
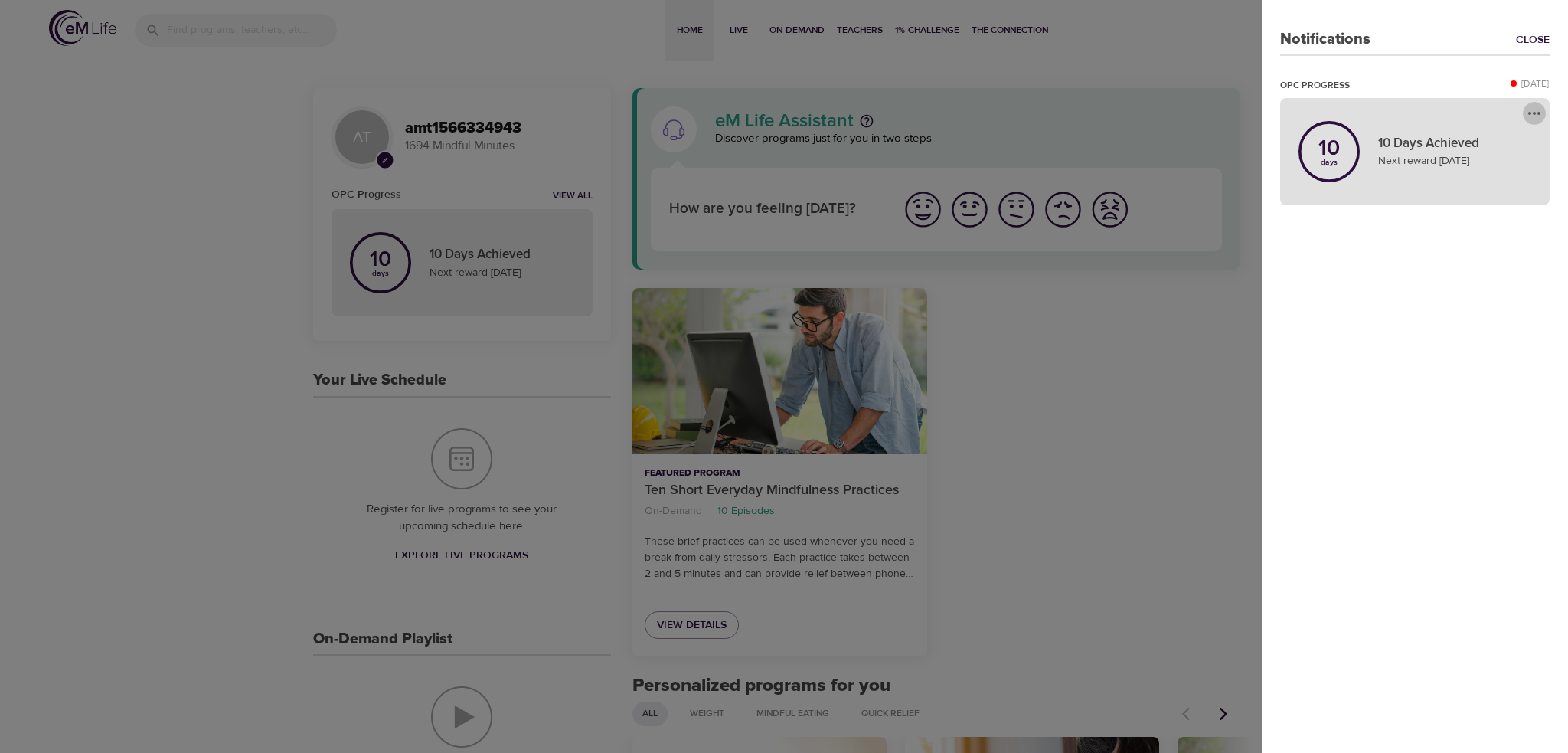
click at [1540, 110] on icon "more" at bounding box center [1535, 113] width 18 height 18
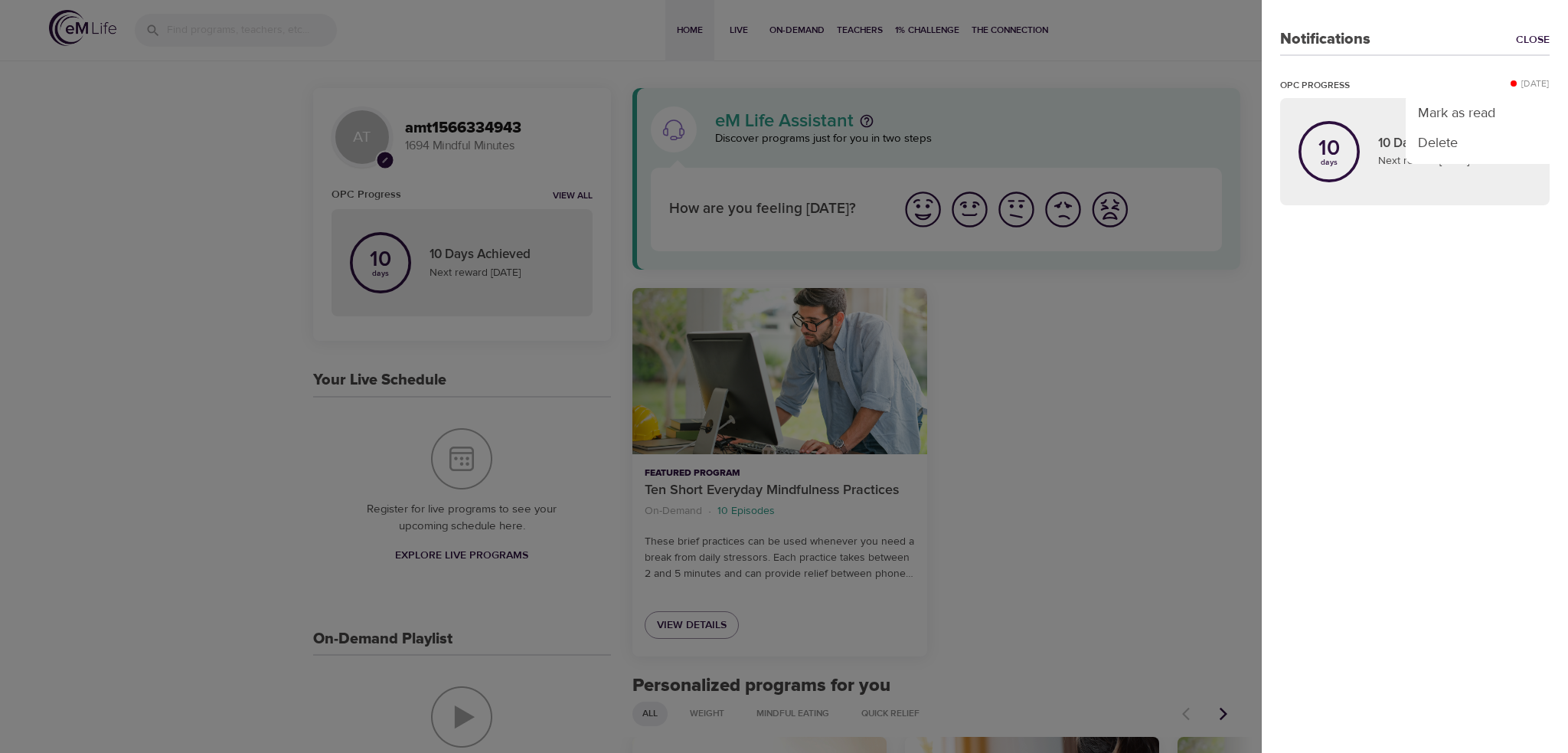
click at [1438, 222] on div at bounding box center [784, 376] width 1568 height 753
click at [503, 177] on div at bounding box center [784, 376] width 1568 height 753
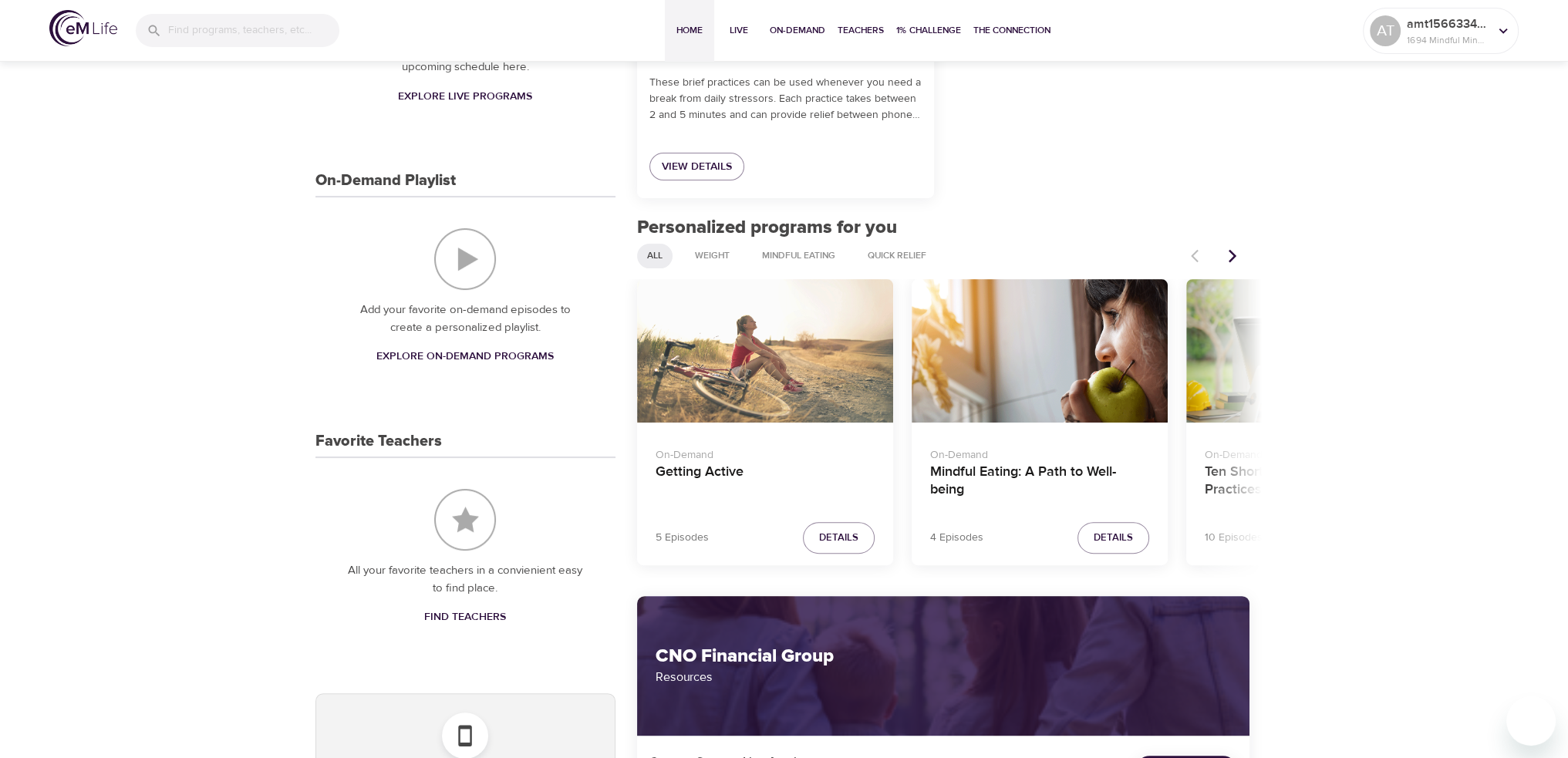
scroll to position [462, 0]
